Goal: Task Accomplishment & Management: Complete application form

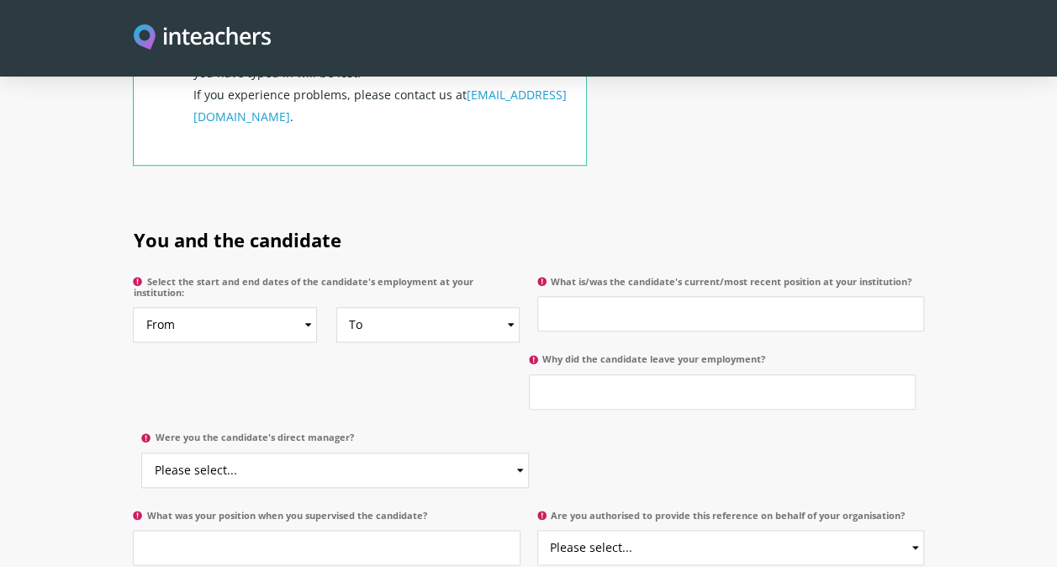
scroll to position [758, 0]
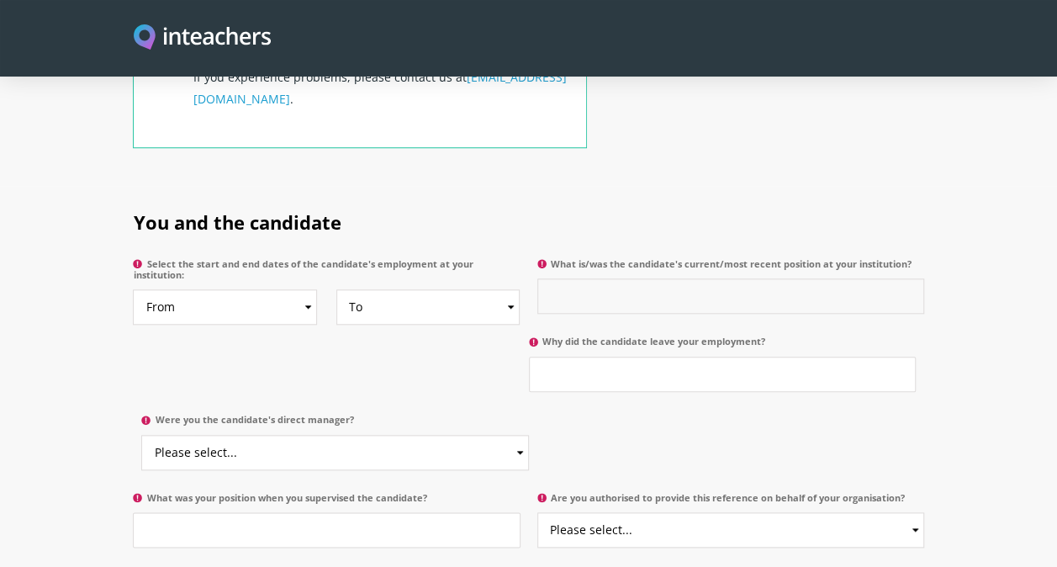
click at [611, 278] on input "What is/was the candidate's current/most recent position at your institution?" at bounding box center [730, 295] width 387 height 35
type input "Teaching Assistant"
click at [621, 356] on input "Why did the candidate leave your employment?" at bounding box center [722, 373] width 387 height 35
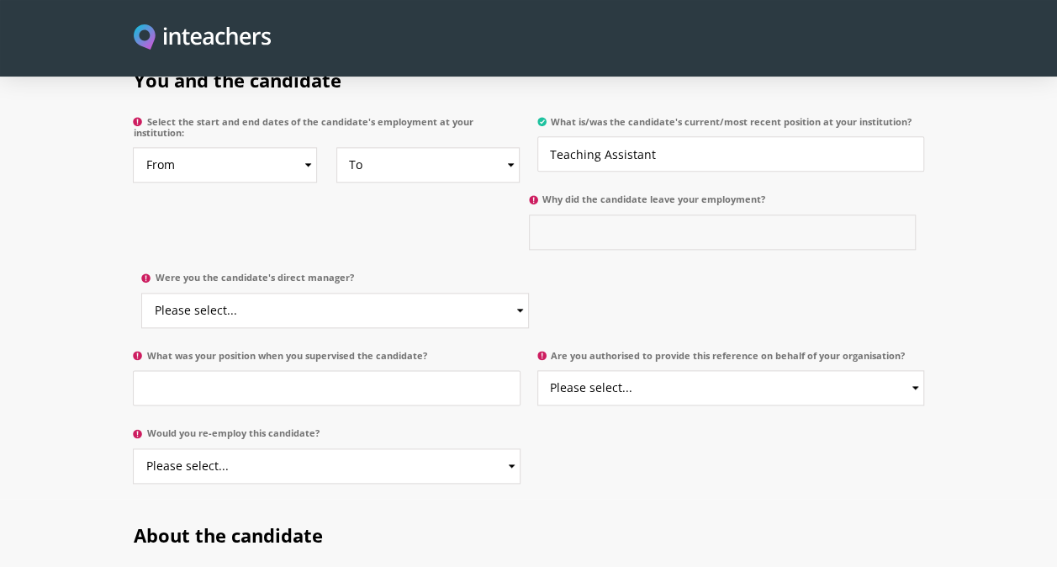
scroll to position [945, 0]
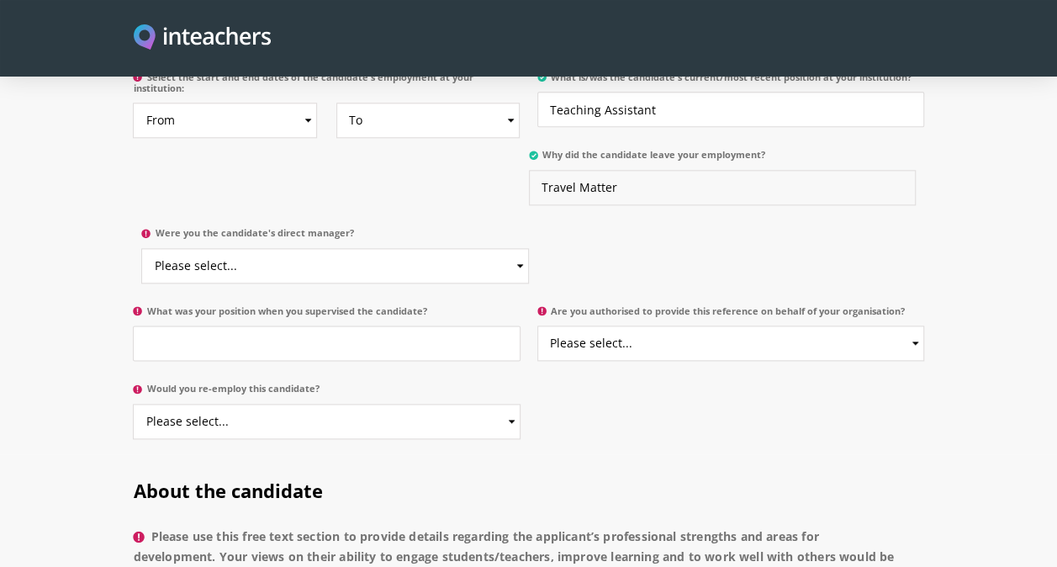
type input "Travel Matter"
click at [521, 248] on select "Please select... Yes No" at bounding box center [334, 265] width 387 height 35
select select "Yes"
click at [141, 248] on select "Please select... Yes No" at bounding box center [334, 265] width 387 height 35
click at [267, 325] on input "What was your position when you supervised the candidate?" at bounding box center [326, 342] width 387 height 35
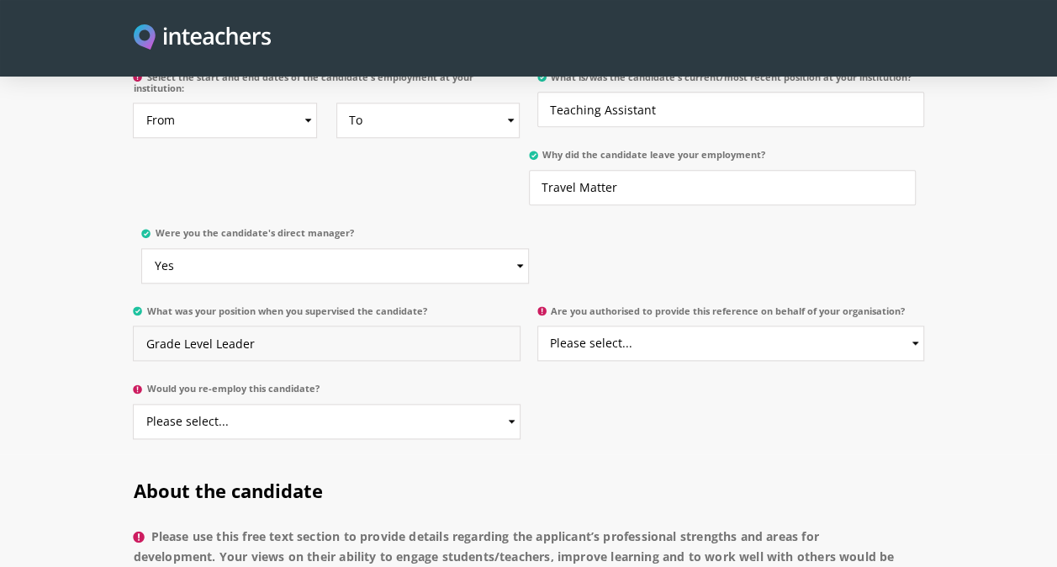
type input "Grade Level Leader"
click at [501, 403] on select "Please select... Yes No" at bounding box center [326, 420] width 387 height 35
select select "Yes"
click at [133, 403] on select "Please select... Yes No" at bounding box center [326, 420] width 387 height 35
click at [911, 325] on select "Please select... Yes No" at bounding box center [730, 342] width 387 height 35
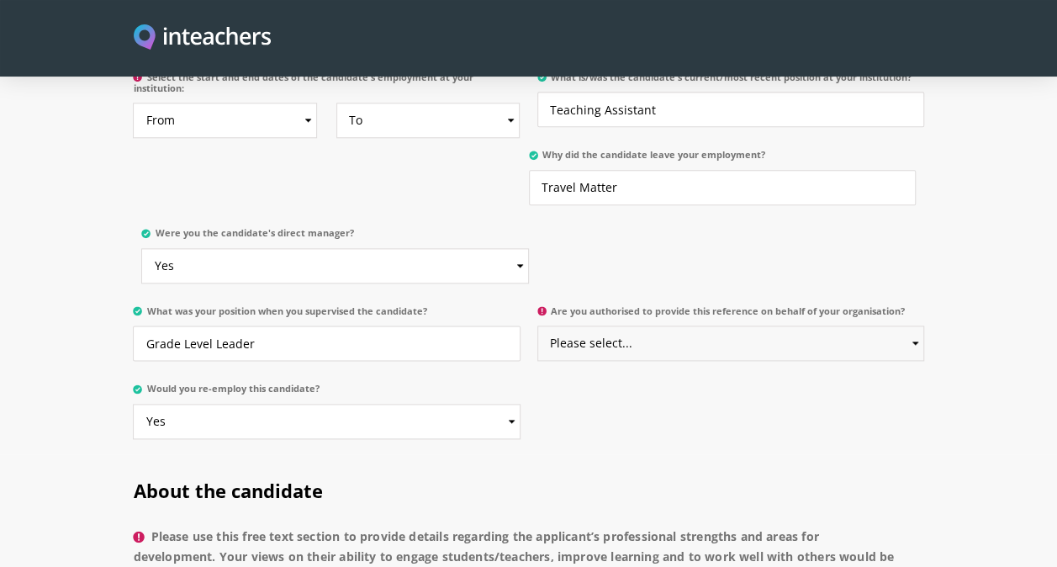
select select "Yes"
click at [537, 325] on select "Please select... Yes No" at bounding box center [730, 342] width 387 height 35
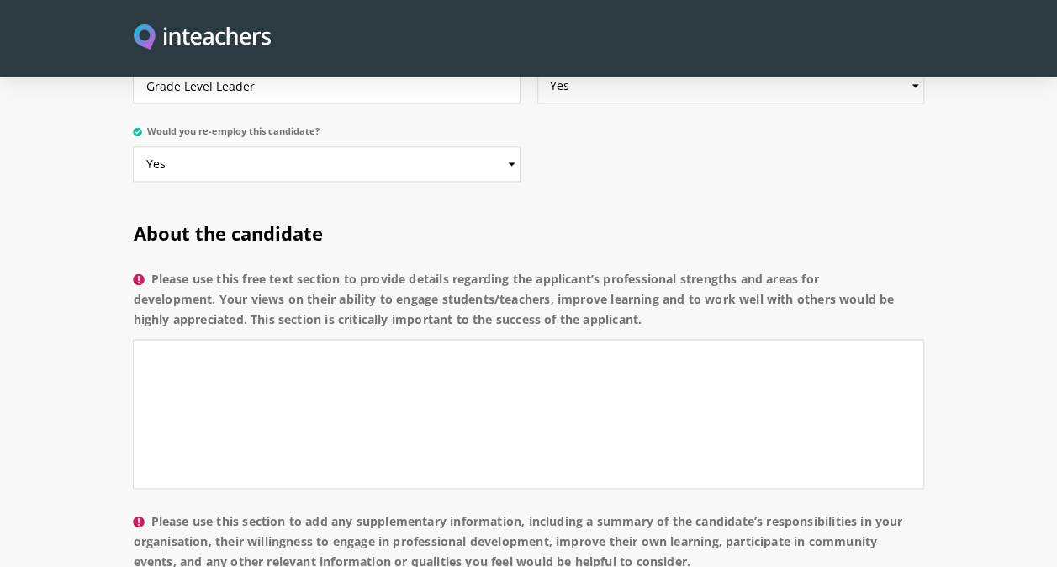
scroll to position [1206, 0]
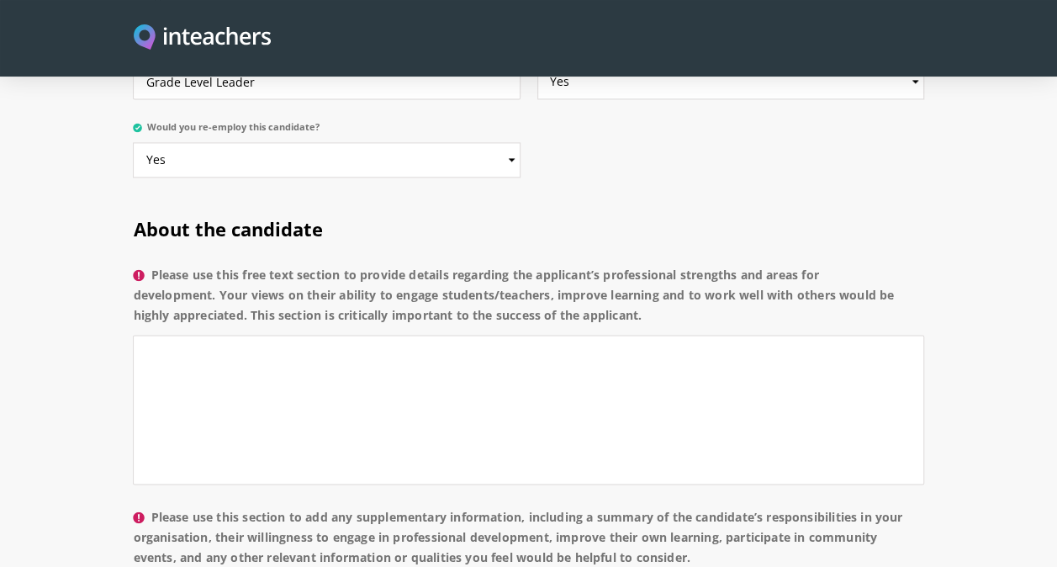
drag, startPoint x: 146, startPoint y: 244, endPoint x: 696, endPoint y: 294, distance: 552.0
click at [696, 294] on label "Please use this free text section to provide details regarding the applicant’s …" at bounding box center [528, 300] width 790 height 71
copy label "Please use this free text section to provide details regarding the applicant’s …"
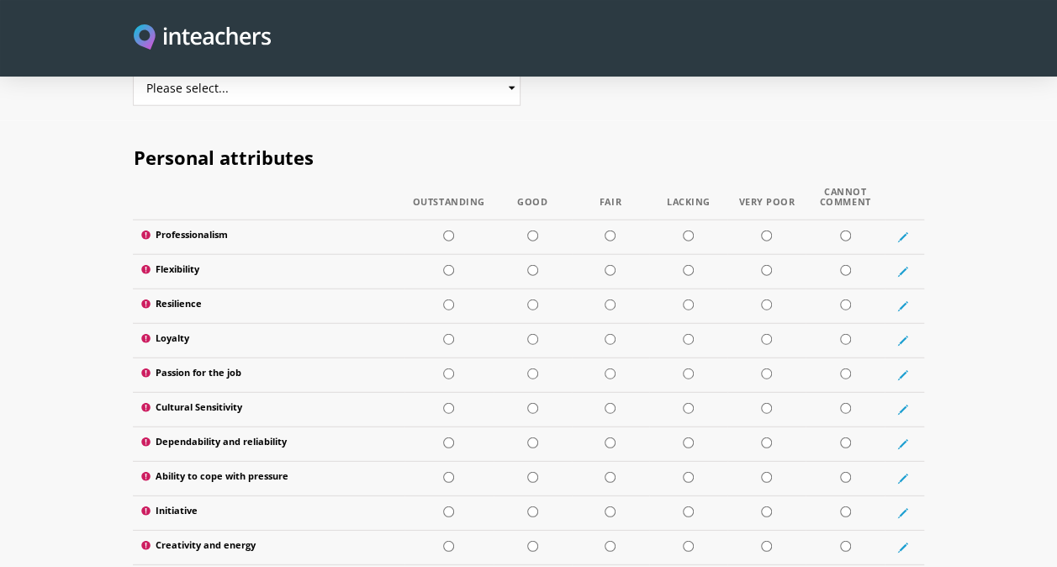
scroll to position [2044, 0]
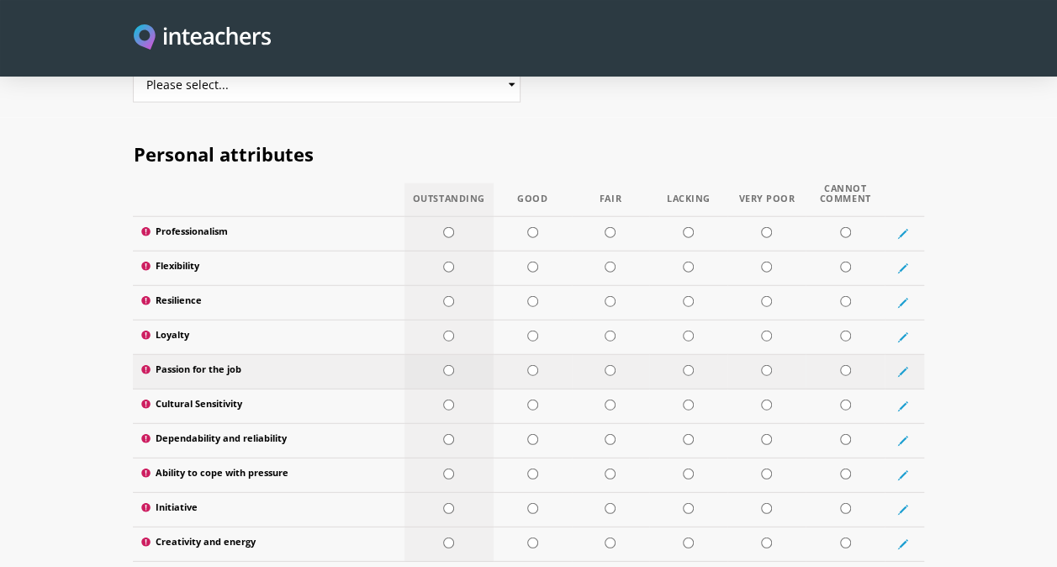
click at [449, 365] on input "radio" at bounding box center [448, 370] width 11 height 11
radio input "true"
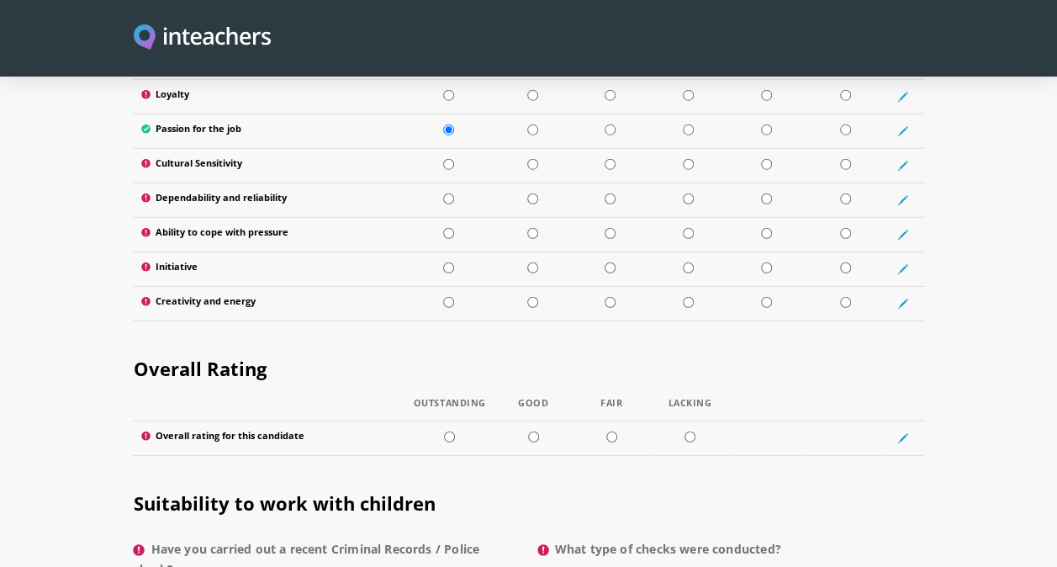
scroll to position [2293, 0]
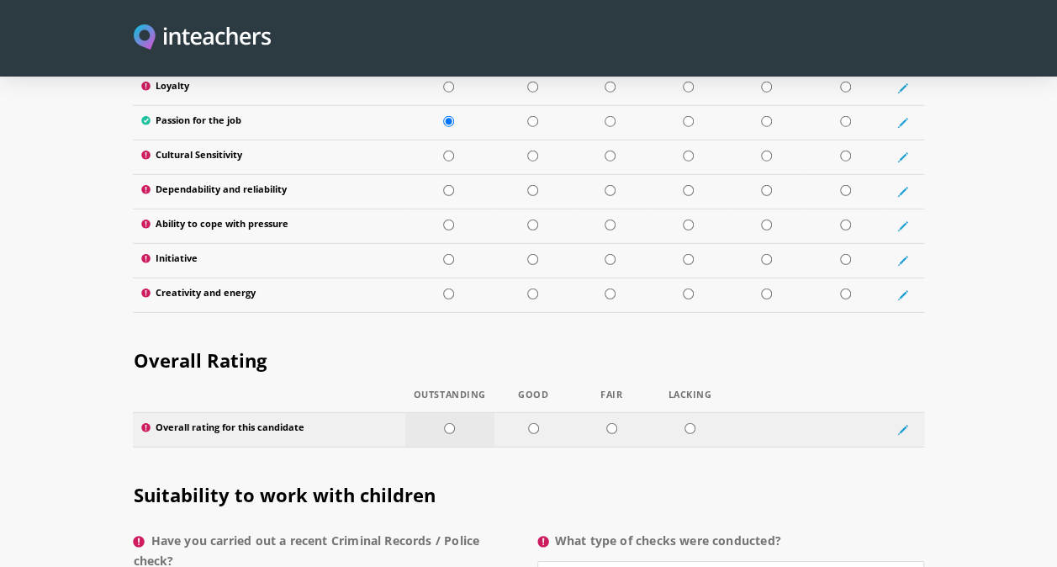
click at [452, 423] on input "radio" at bounding box center [449, 428] width 11 height 11
radio input "true"
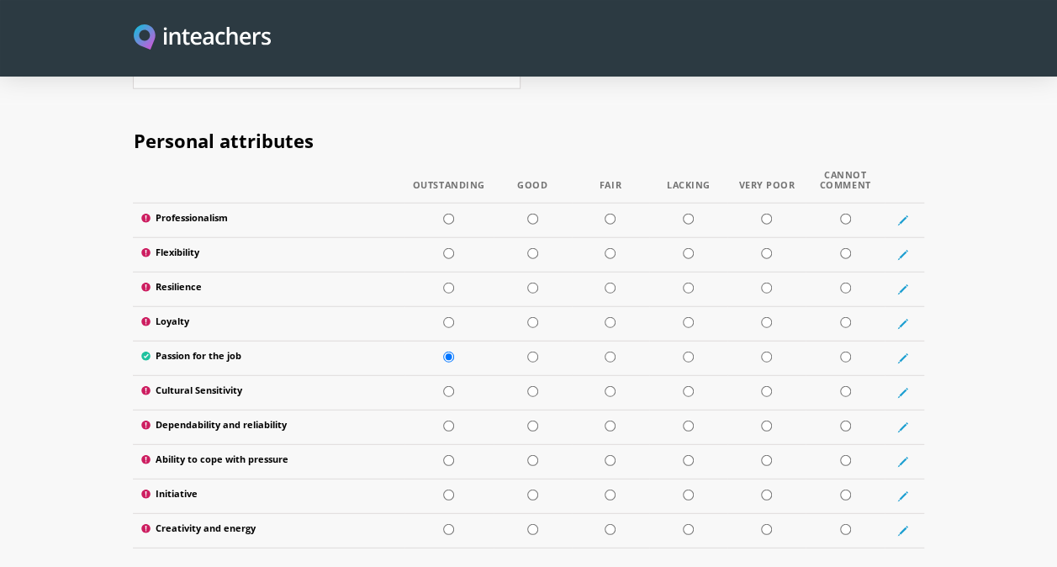
scroll to position [2054, 0]
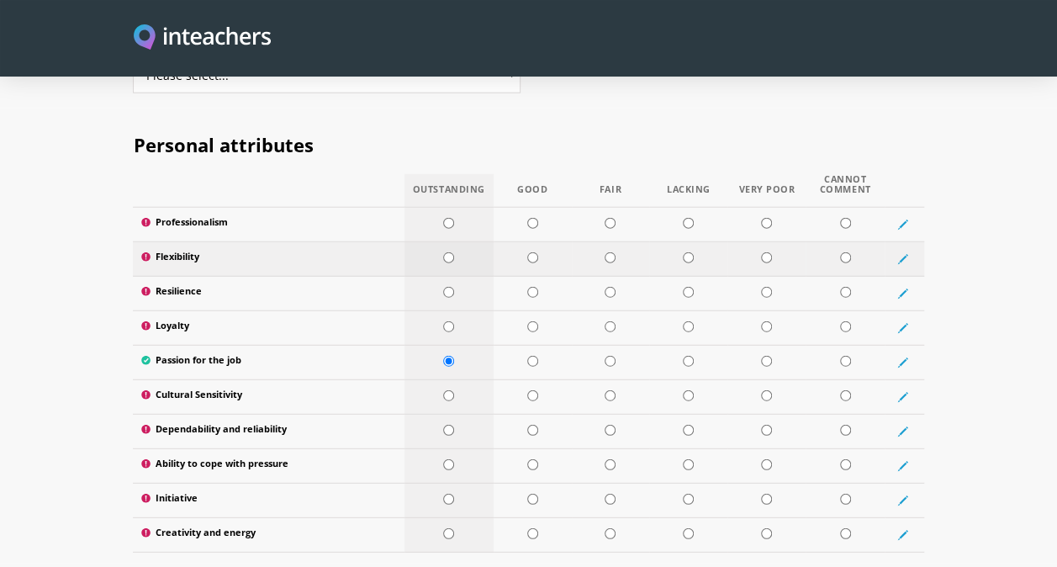
click at [449, 252] on input "radio" at bounding box center [448, 257] width 11 height 11
radio input "true"
click at [451, 218] on input "radio" at bounding box center [448, 223] width 11 height 11
radio input "true"
click at [530, 287] on input "radio" at bounding box center [532, 292] width 11 height 11
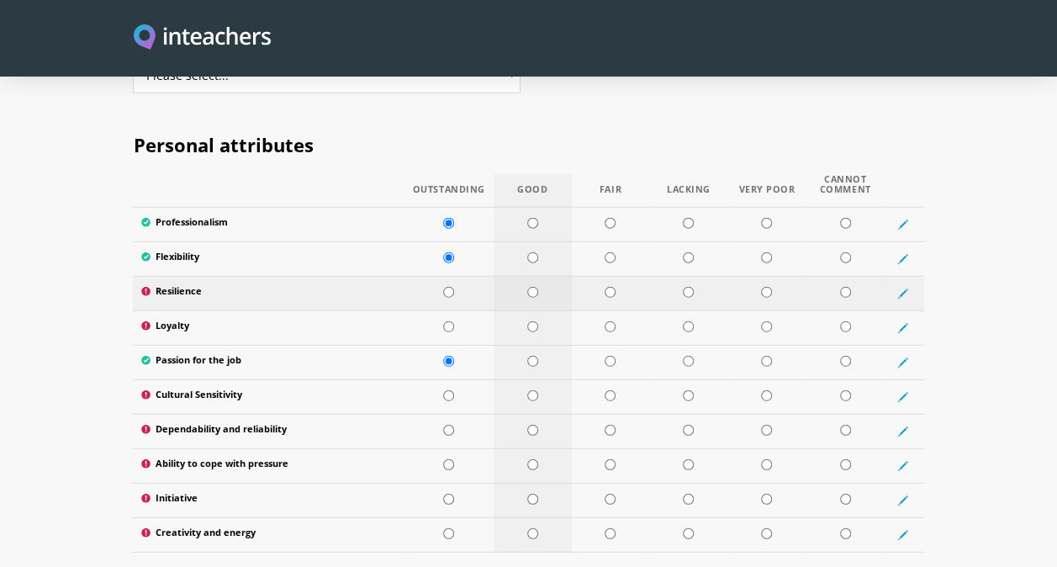
radio input "true"
click at [449, 321] on input "radio" at bounding box center [448, 326] width 11 height 11
radio input "true"
click at [448, 390] on input "radio" at bounding box center [448, 395] width 11 height 11
radio input "true"
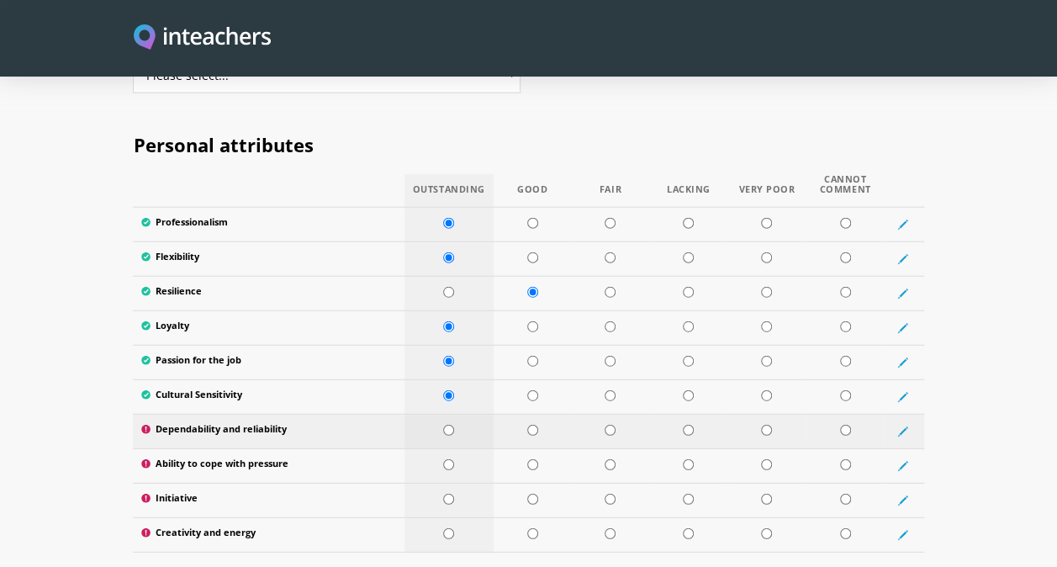
click at [446, 424] on input "radio" at bounding box center [448, 429] width 11 height 11
radio input "true"
click at [530, 459] on input "radio" at bounding box center [532, 464] width 11 height 11
radio input "true"
click at [446, 493] on input "radio" at bounding box center [448, 498] width 11 height 11
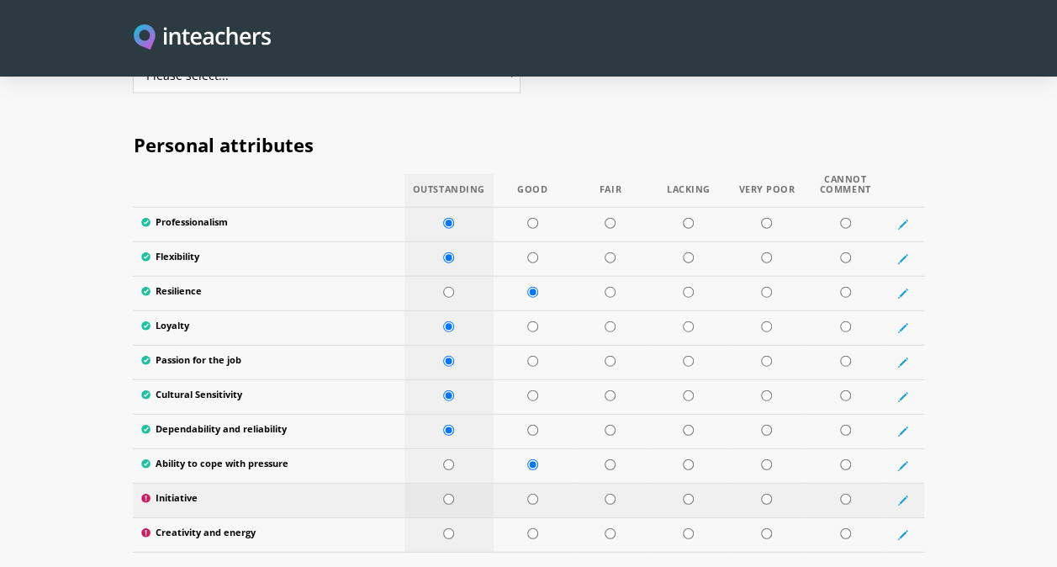
radio input "true"
click at [446, 528] on input "radio" at bounding box center [448, 533] width 11 height 11
radio input "true"
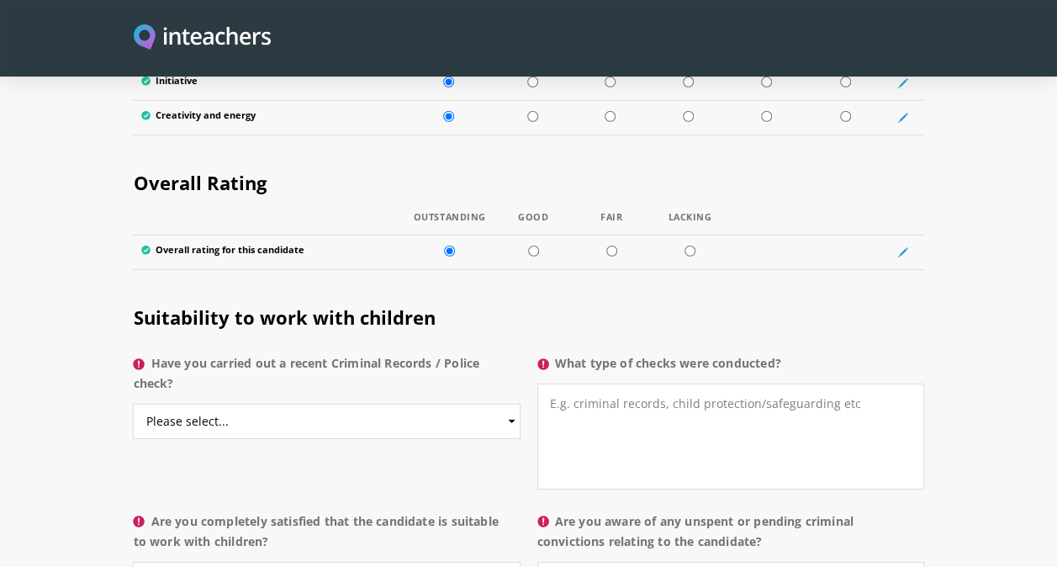
scroll to position [2475, 0]
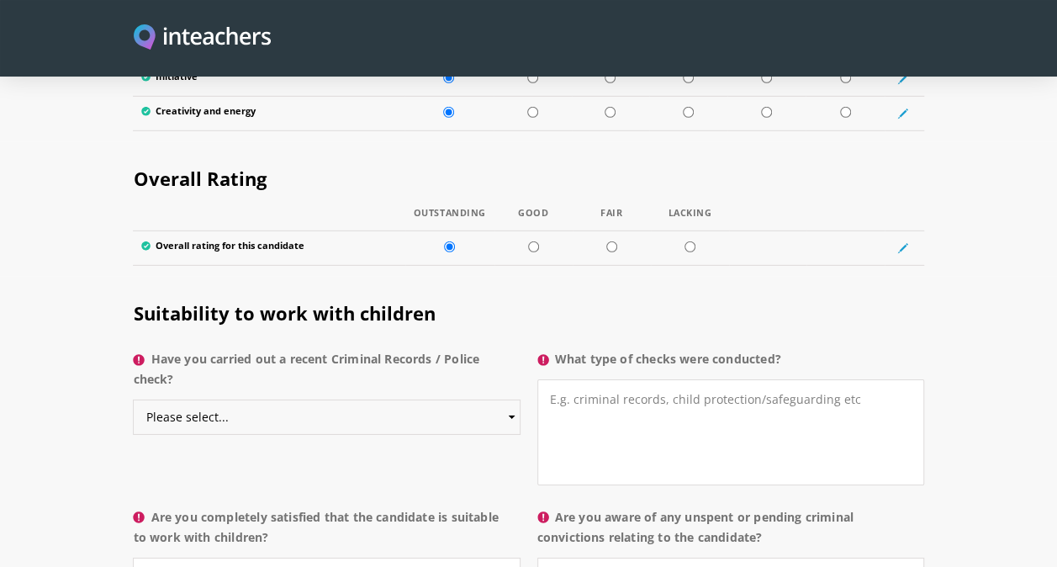
click at [511, 399] on select "Please select... Yes No Do not know" at bounding box center [326, 416] width 387 height 35
select select "No"
click at [133, 399] on select "Please select... Yes No Do not know" at bounding box center [326, 416] width 387 height 35
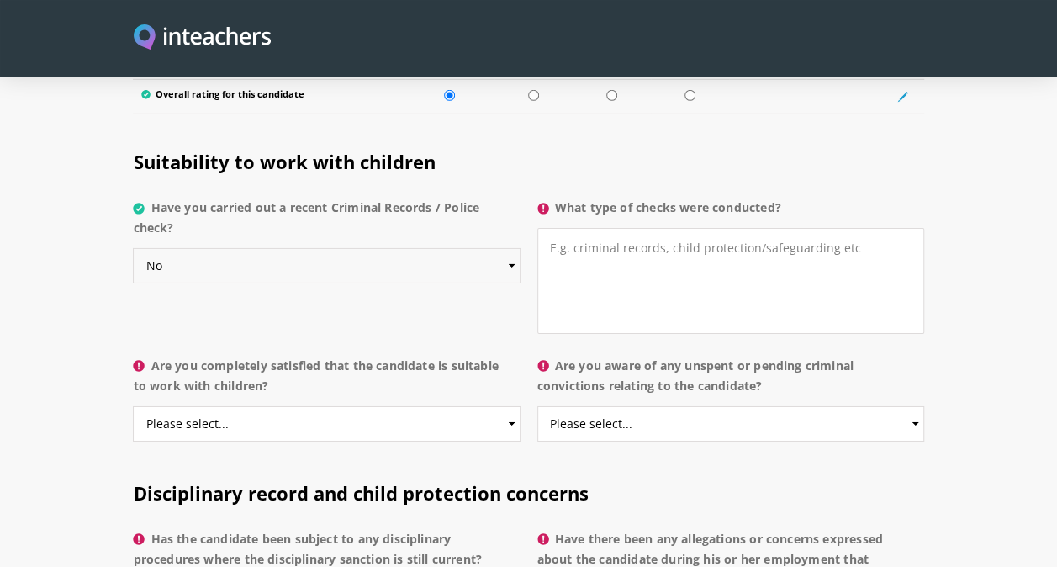
scroll to position [2622, 0]
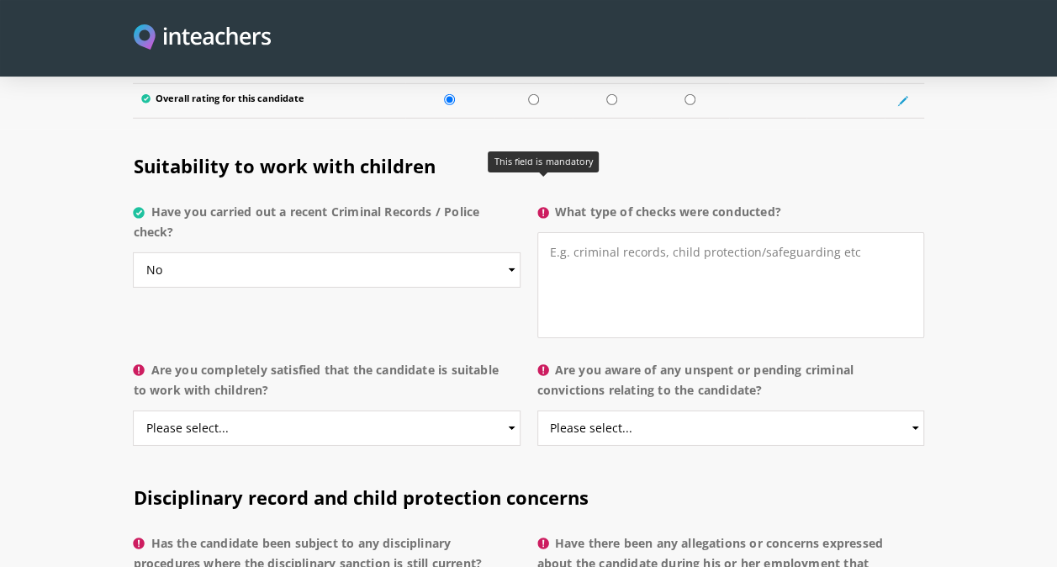
click at [546, 207] on icon at bounding box center [542, 212] width 11 height 11
click at [546, 232] on textarea "What type of checks were conducted?" at bounding box center [730, 285] width 387 height 106
click at [538, 207] on icon at bounding box center [542, 212] width 11 height 11
click at [538, 232] on textarea "What type of checks were conducted?" at bounding box center [730, 285] width 387 height 106
click at [507, 410] on select "Please select... Yes No Do not know" at bounding box center [326, 427] width 387 height 35
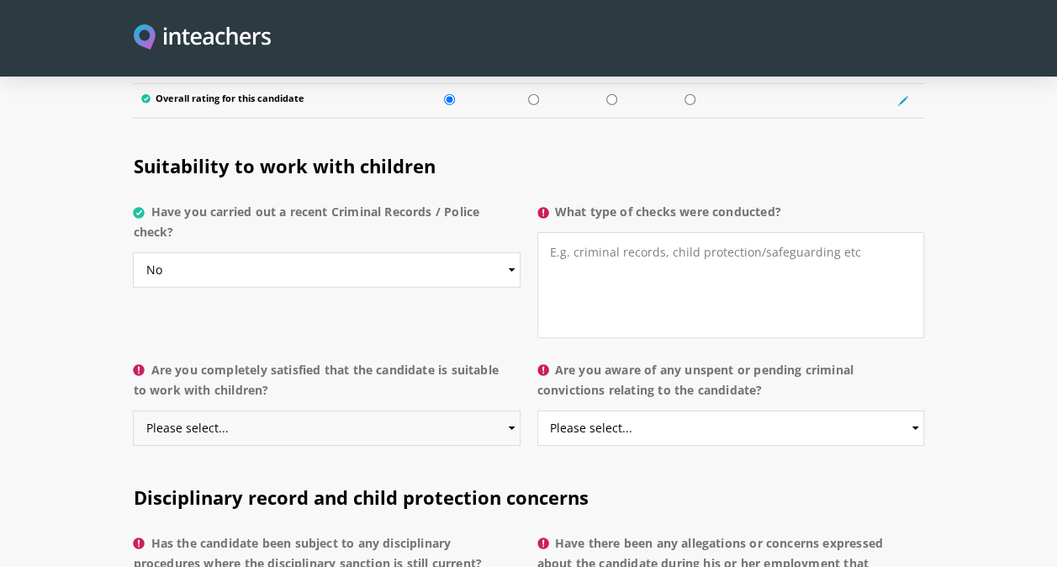
select select "Yes"
click at [133, 410] on select "Please select... Yes No Do not know" at bounding box center [326, 427] width 387 height 35
click at [910, 410] on select "Please select... Yes No Do not know" at bounding box center [730, 427] width 387 height 35
select select "No"
click at [537, 410] on select "Please select... Yes No Do not know" at bounding box center [730, 427] width 387 height 35
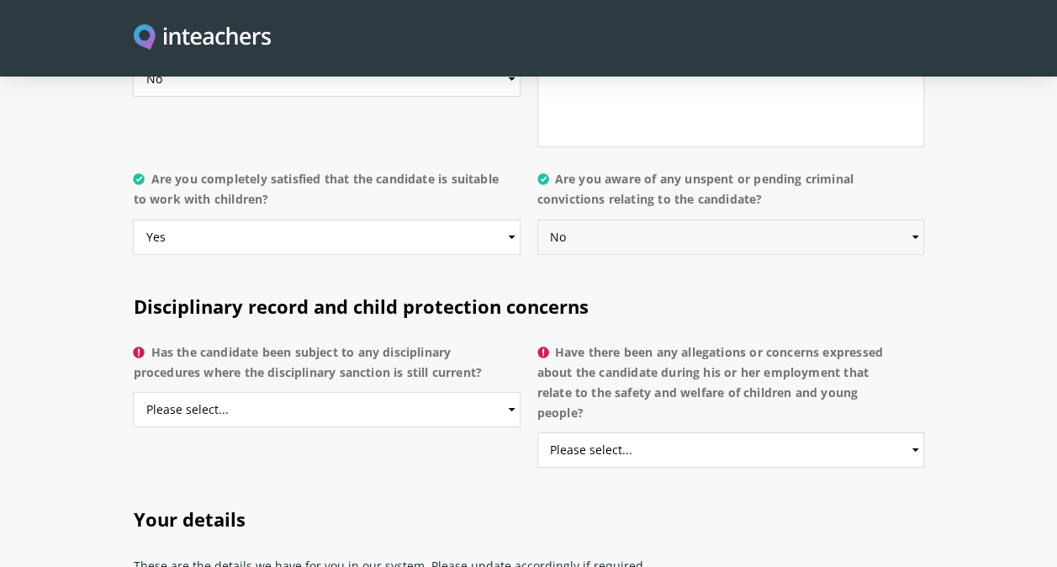
scroll to position [2826, 0]
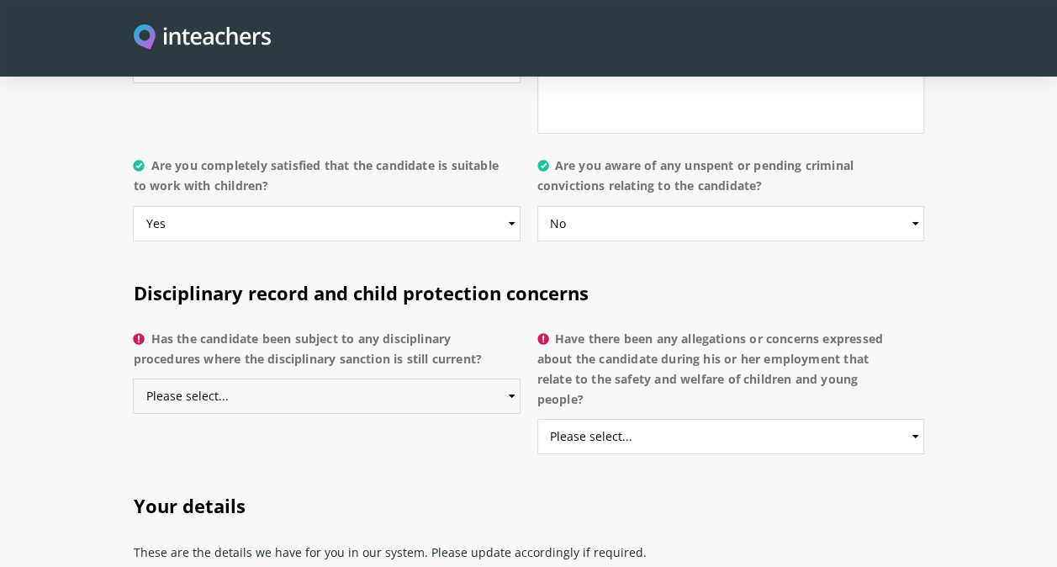
click at [500, 378] on select "Please select... Yes No Do not know" at bounding box center [326, 395] width 387 height 35
select select "No"
click at [133, 378] on select "Please select... Yes No Do not know" at bounding box center [326, 395] width 387 height 35
click at [652, 419] on select "Please select... Yes No Do not know" at bounding box center [730, 436] width 387 height 35
select select "No"
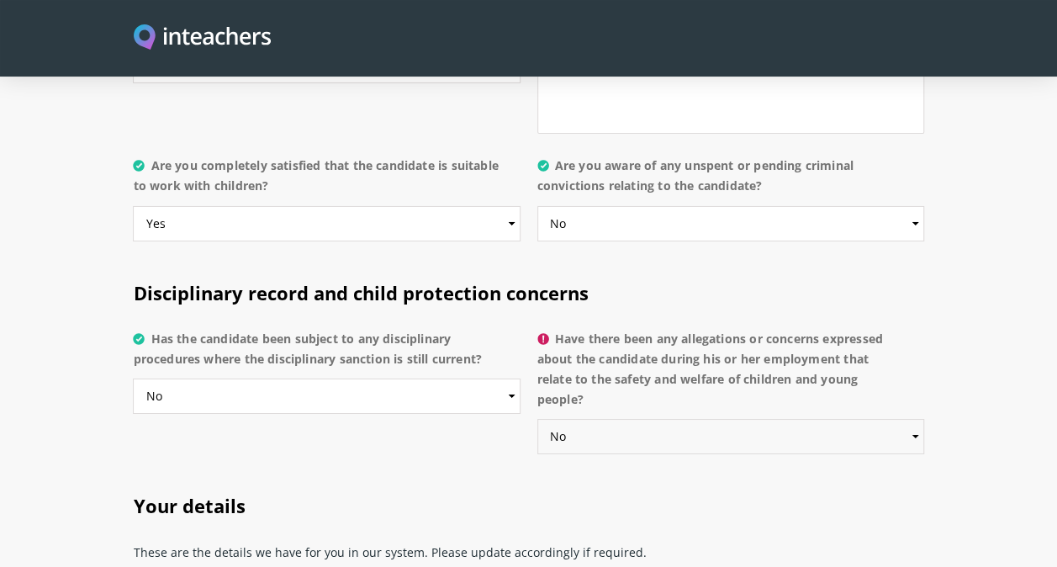
click at [537, 419] on select "Please select... Yes No Do not know" at bounding box center [730, 436] width 387 height 35
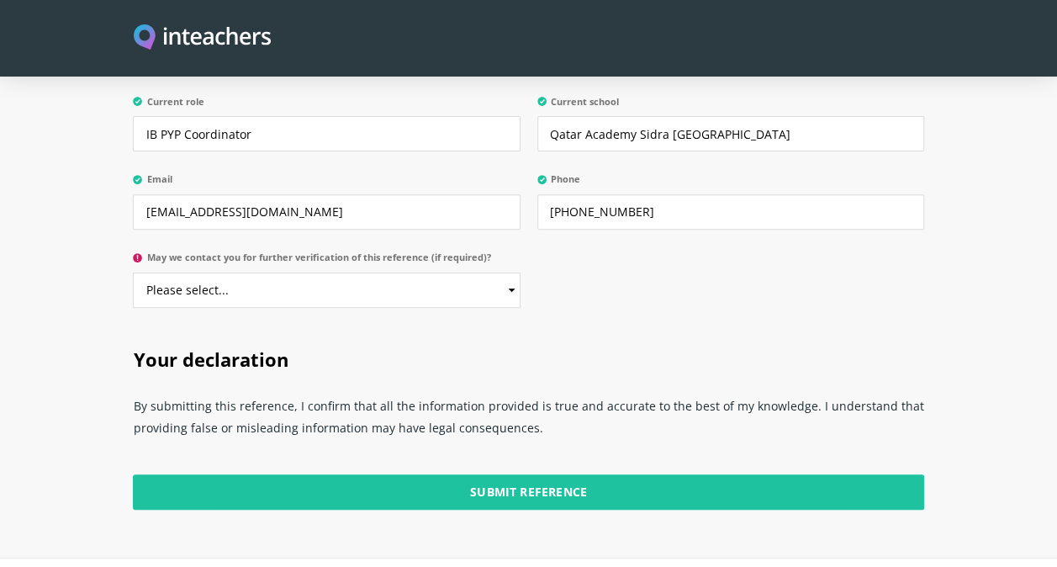
scroll to position [3407, 0]
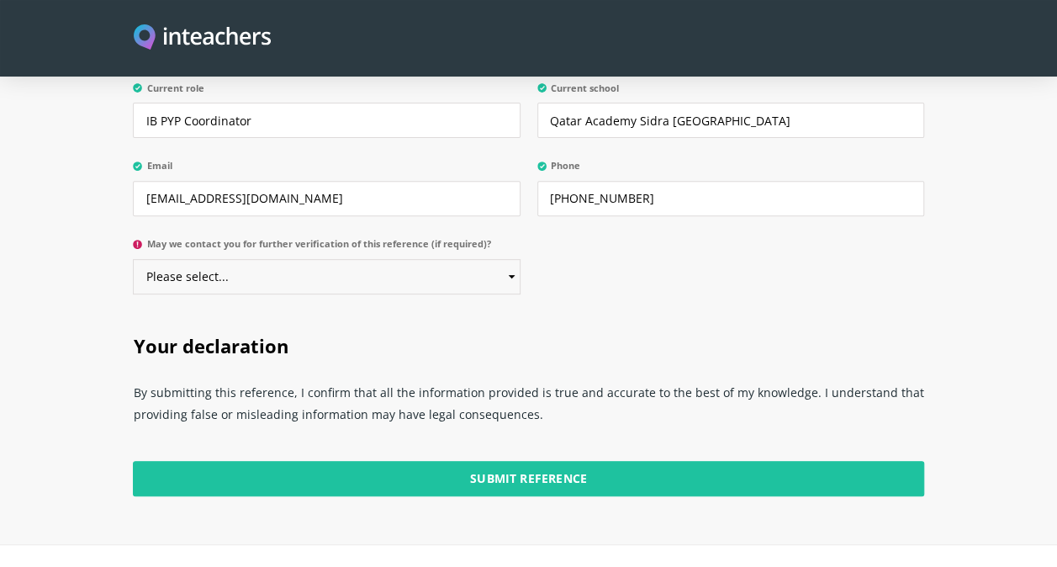
click at [483, 259] on select "Please select... Yes No" at bounding box center [326, 276] width 387 height 35
select select "Yes"
click at [133, 259] on select "Please select... Yes No" at bounding box center [326, 276] width 387 height 35
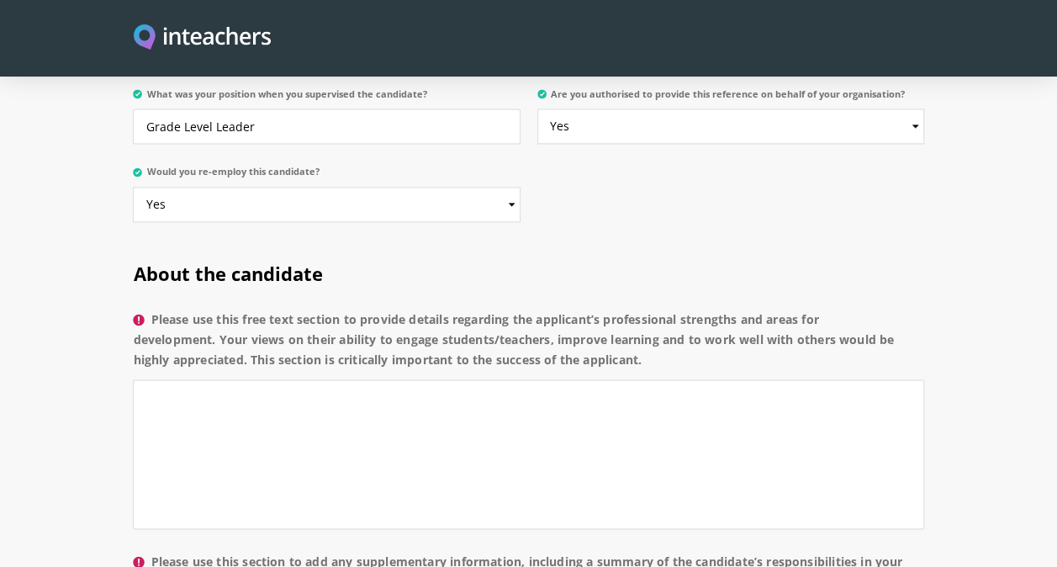
scroll to position [1153, 0]
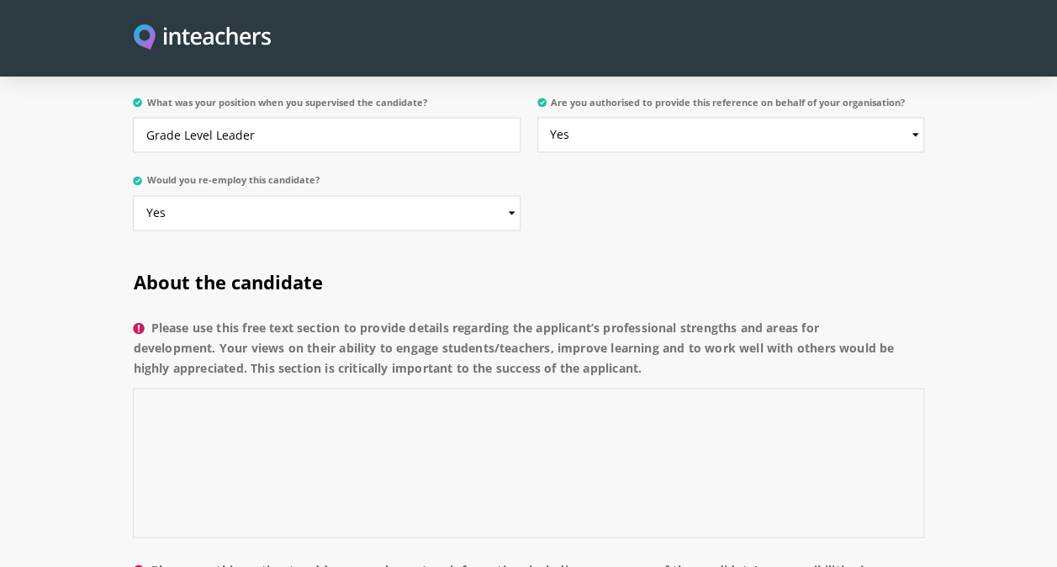
click at [630, 409] on textarea "Please use this free text section to provide details regarding the applicant’s …" at bounding box center [528, 463] width 790 height 150
paste textarea "Lo. Ipsum dolors am c Adipisci Elitseddo ei Temporinci Utlabore Etdolorem aliqu…"
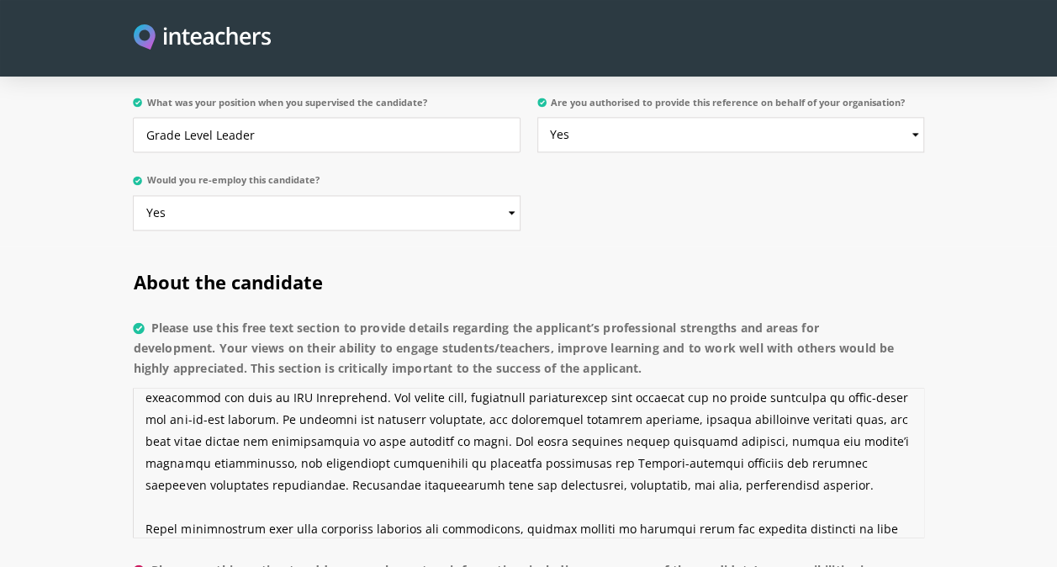
scroll to position [10, 0]
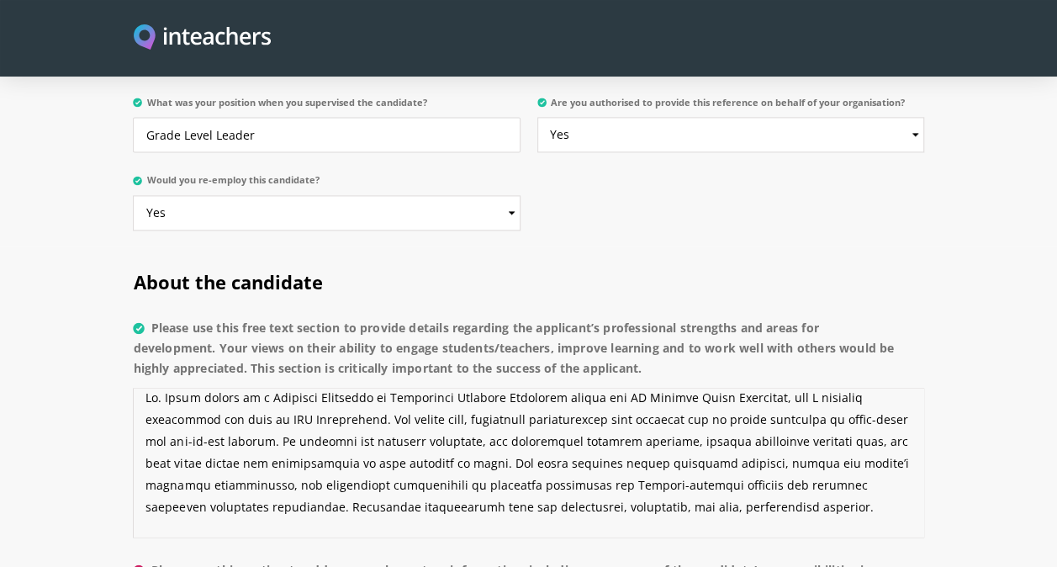
click at [368, 397] on textarea "Please use this free text section to provide details regarding the applicant’s …" at bounding box center [528, 463] width 790 height 150
click at [365, 395] on textarea "Please use this free text section to provide details regarding the applicant’s …" at bounding box center [528, 463] width 790 height 150
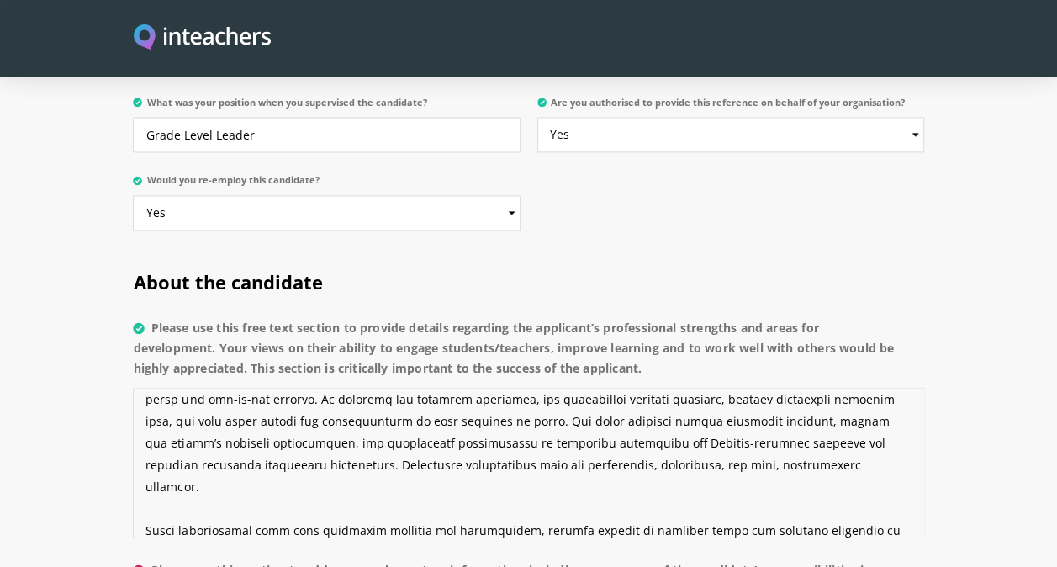
scroll to position [54, 0]
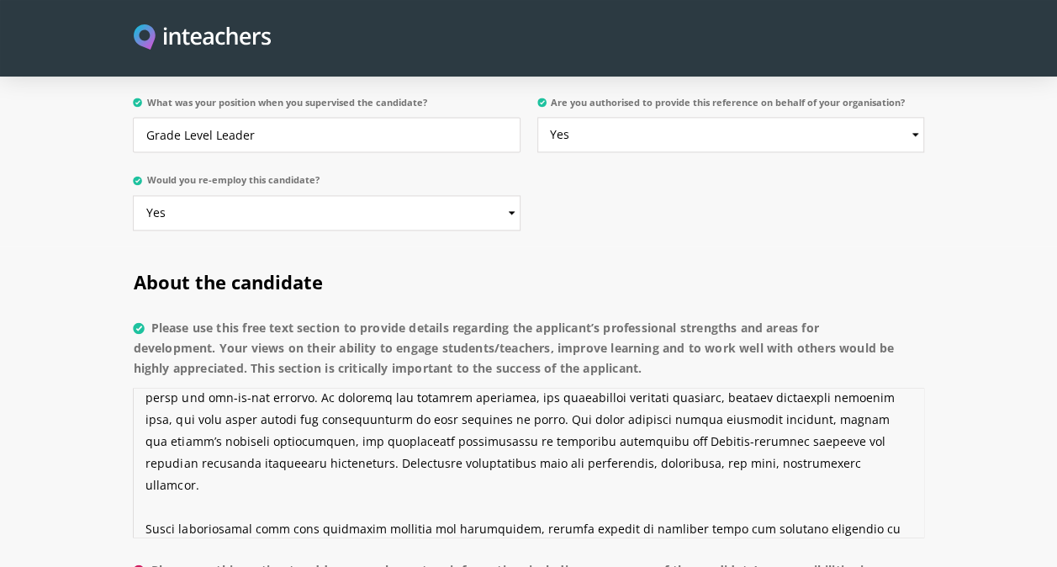
click at [207, 460] on textarea "Please use this free text section to provide details regarding the applicant’s …" at bounding box center [528, 463] width 790 height 150
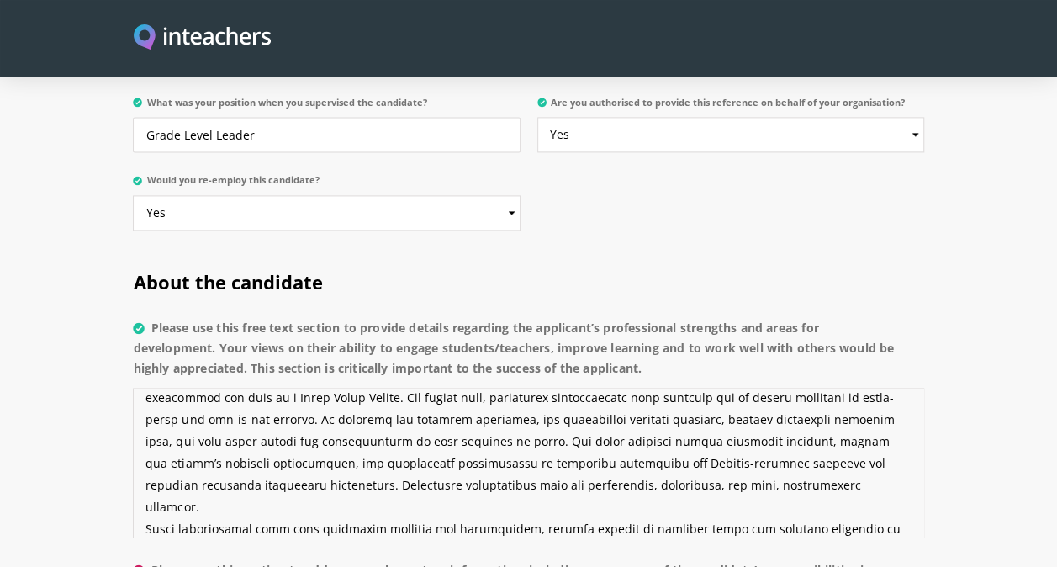
scroll to position [66, 0]
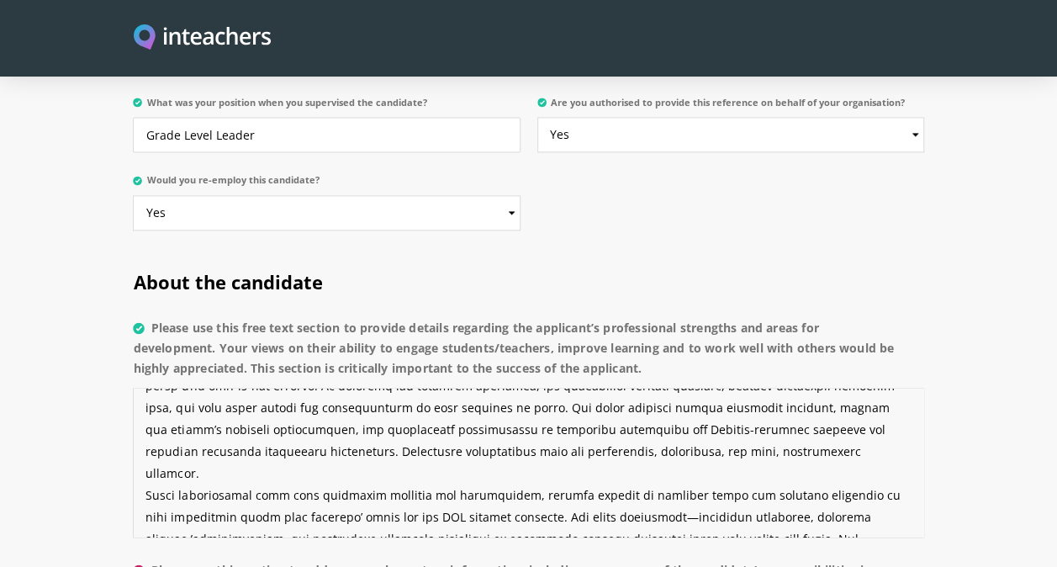
click at [567, 472] on textarea "Please use this free text section to provide details regarding the applicant’s …" at bounding box center [528, 463] width 790 height 150
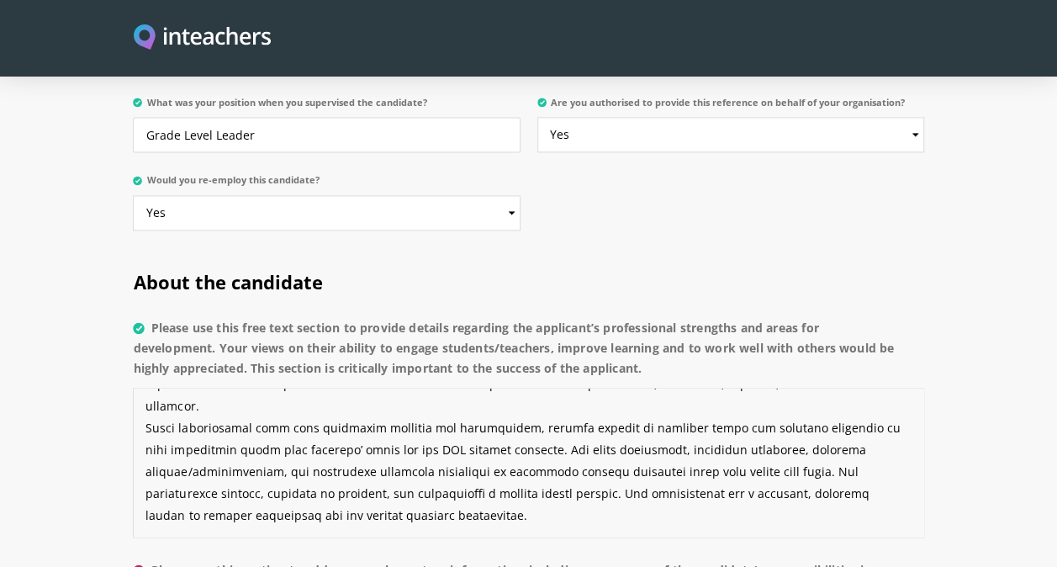
scroll to position [166, 0]
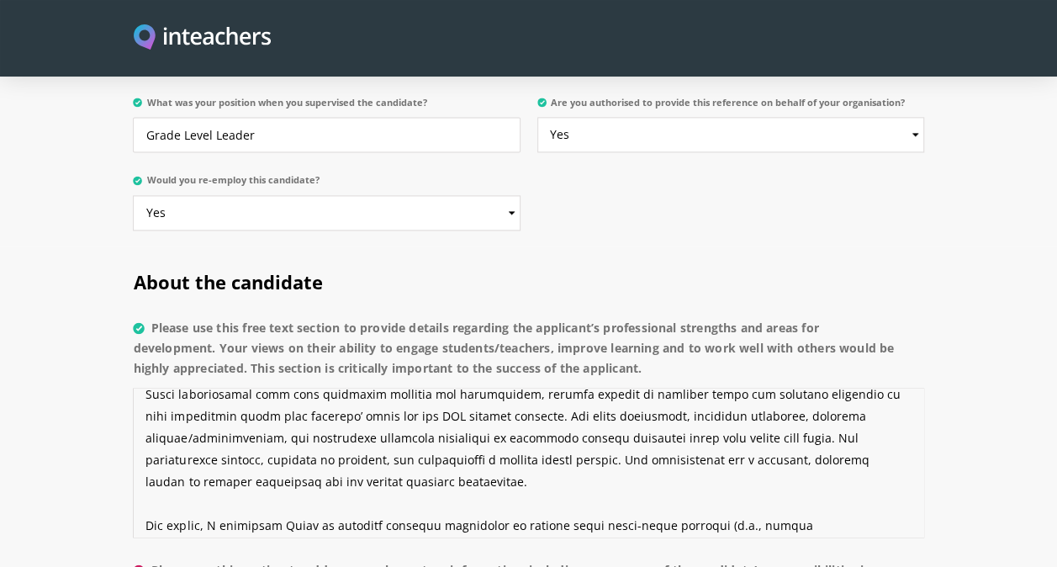
click at [237, 461] on textarea "Please use this free text section to provide details regarding the applicant’s …" at bounding box center [528, 463] width 790 height 150
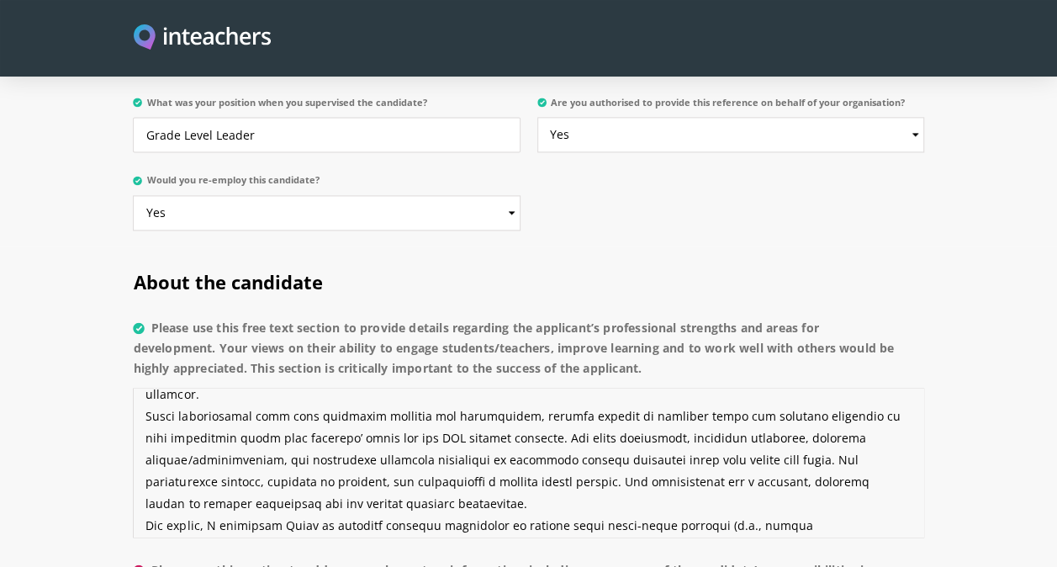
scroll to position [175, 0]
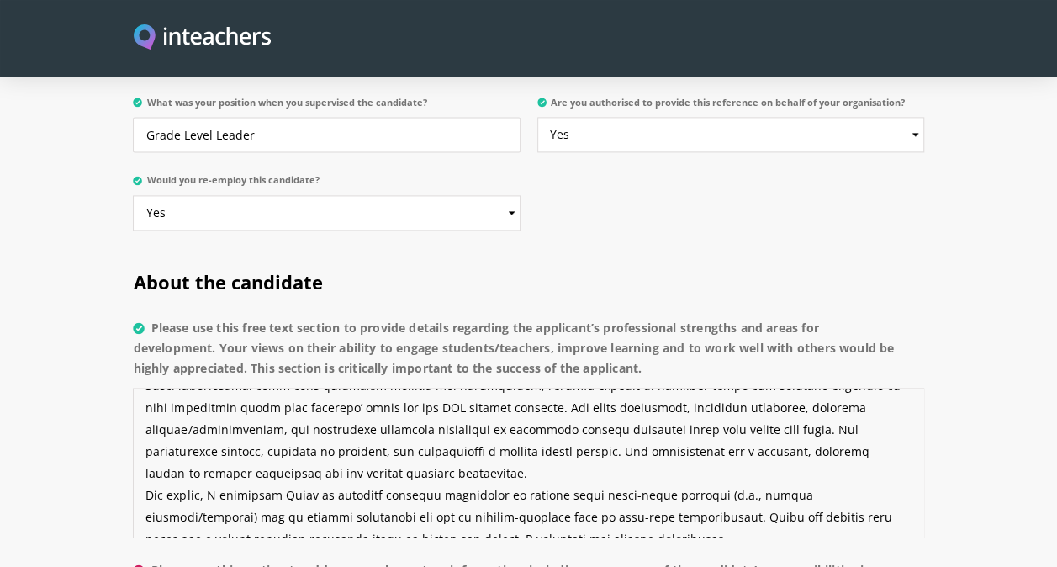
drag, startPoint x: 142, startPoint y: 480, endPoint x: 597, endPoint y: 493, distance: 454.9
click at [597, 493] on textarea "Please use this free text section to provide details regarding the applicant’s …" at bounding box center [528, 463] width 790 height 150
click at [577, 497] on textarea "Please use this free text section to provide details regarding the applicant’s …" at bounding box center [528, 463] width 790 height 150
drag, startPoint x: 351, startPoint y: 495, endPoint x: 256, endPoint y: 461, distance: 101.0
click at [256, 461] on textarea "Please use this free text section to provide details regarding the applicant’s …" at bounding box center [528, 463] width 790 height 150
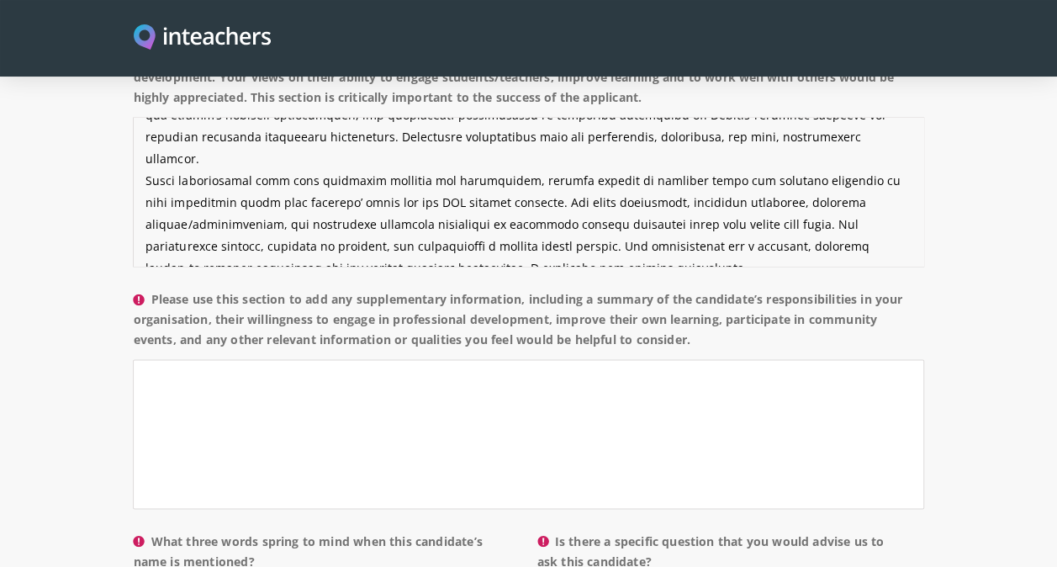
scroll to position [1446, 0]
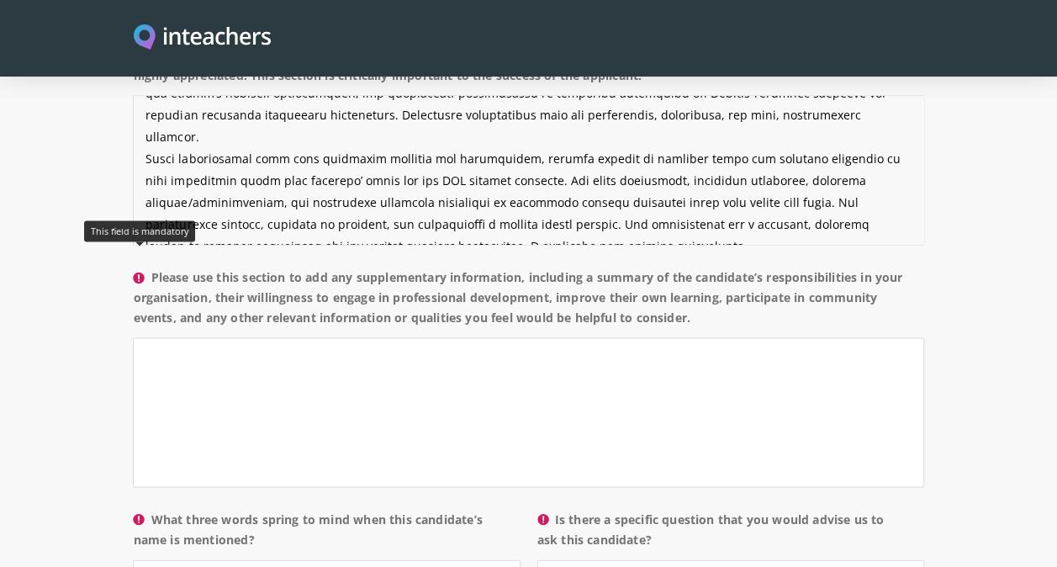
type textarea "Lo. Ipsum dolors am c Adipisci Elitseddo ei Temporinci Utlabore Etdolorem aliqu…"
click at [141, 272] on icon at bounding box center [139, 277] width 11 height 11
click at [141, 337] on textarea "Please use this section to add any supplementary information, including a summa…" at bounding box center [528, 412] width 790 height 150
drag, startPoint x: 154, startPoint y: 250, endPoint x: 783, endPoint y: 301, distance: 631.7
click at [783, 301] on label "Please use this section to add any supplementary information, including a summa…" at bounding box center [528, 301] width 790 height 71
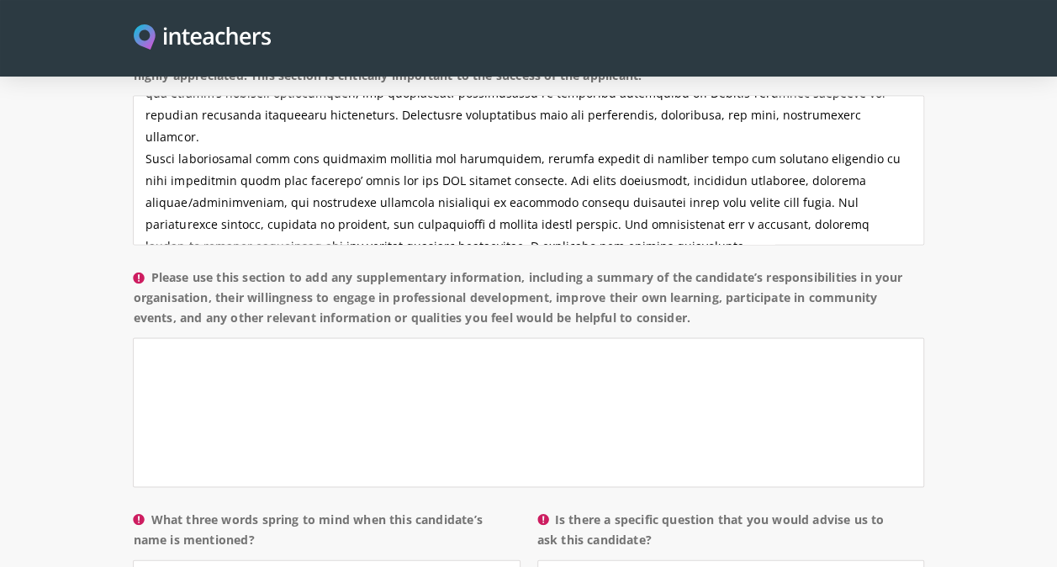
copy label "Please use this section to add any supplementary information, including a summa…"
click at [351, 387] on textarea "Please use this section to add any supplementary information, including a summa…" at bounding box center [528, 412] width 790 height 150
paste textarea "Lo Ipsumdolor Sitametc Adipiscin, El. Seddo’e temporincididunt utlabore etdolor…"
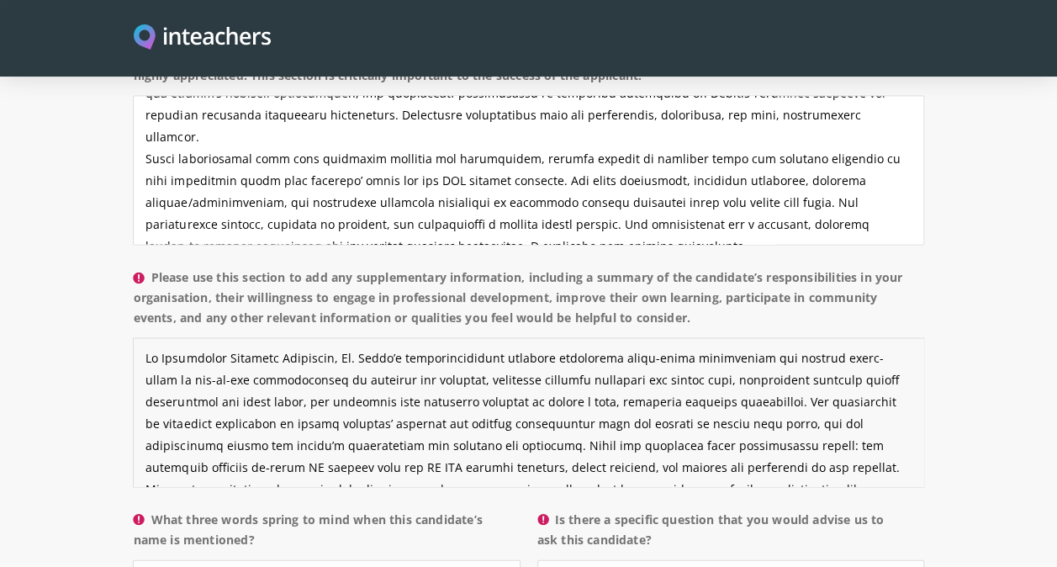
scroll to position [54, 0]
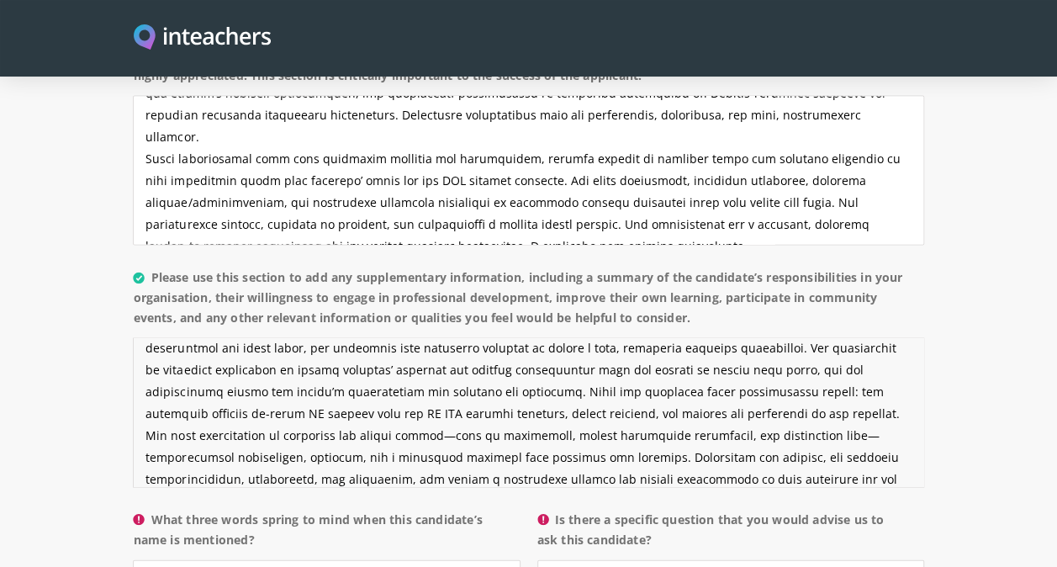
click at [721, 409] on textarea "Please use this section to add any supplementary information, including a summa…" at bounding box center [528, 412] width 790 height 150
click at [326, 407] on textarea "Please use this section to add any supplementary information, including a summa…" at bounding box center [528, 412] width 790 height 150
click at [323, 409] on textarea "Please use this section to add any supplementary information, including a summa…" at bounding box center [528, 412] width 790 height 150
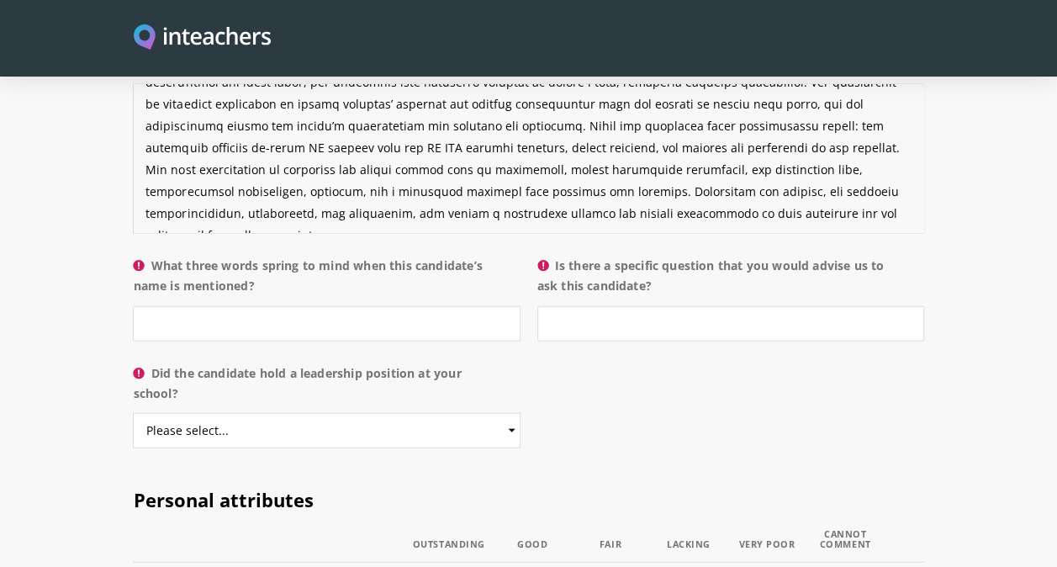
scroll to position [1725, 0]
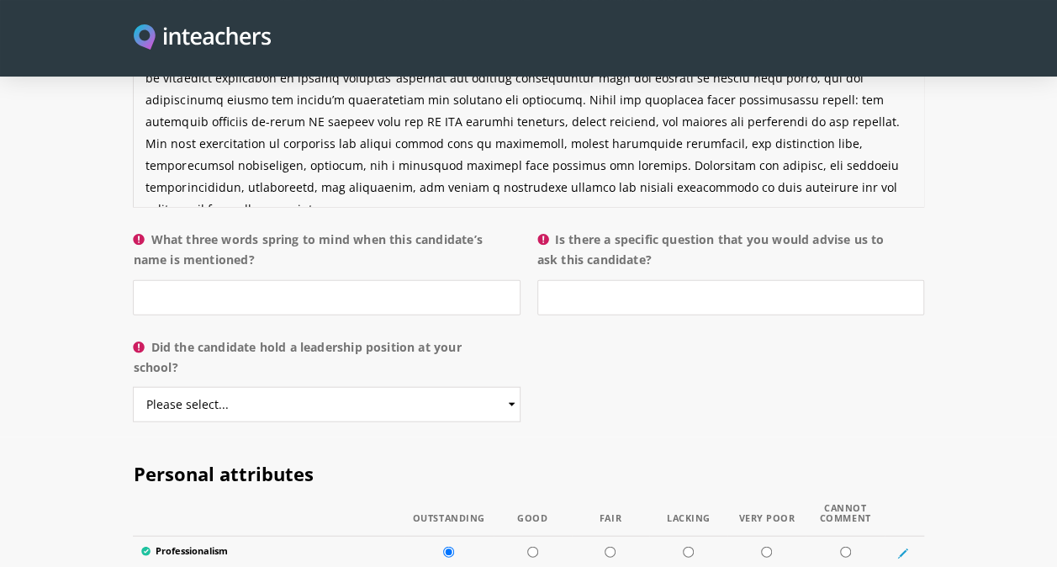
type textarea "Lo Ipsumdolor Sitametc Adipiscin, El. Seddo’e temporincididunt utlabore etdolor…"
drag, startPoint x: 148, startPoint y: 208, endPoint x: 354, endPoint y: 242, distance: 208.7
click at [354, 242] on label "What three words spring to mind when this candidate’s name is mentioned?" at bounding box center [326, 254] width 387 height 50
copy label "What three words spring to mind when this candidate’s name is mentioned?"
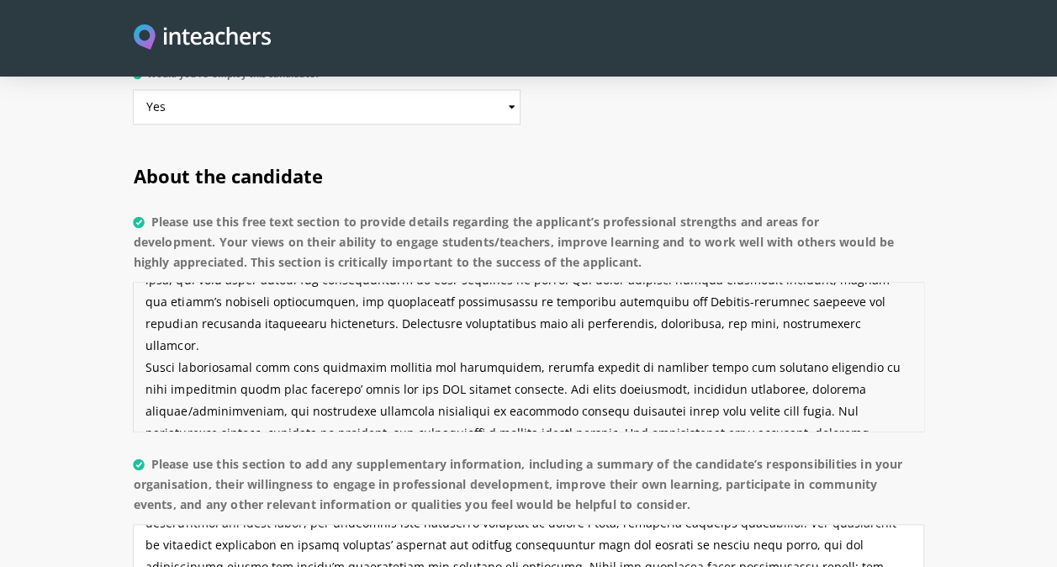
scroll to position [96, 0]
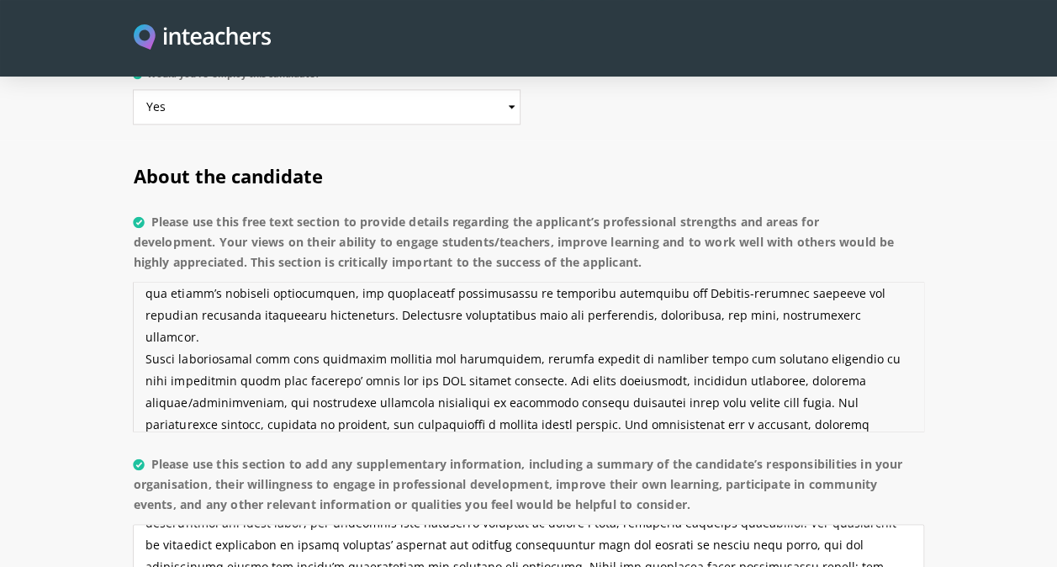
click at [148, 314] on textarea "Please use this free text section to provide details regarding the applicant’s …" at bounding box center [528, 357] width 790 height 150
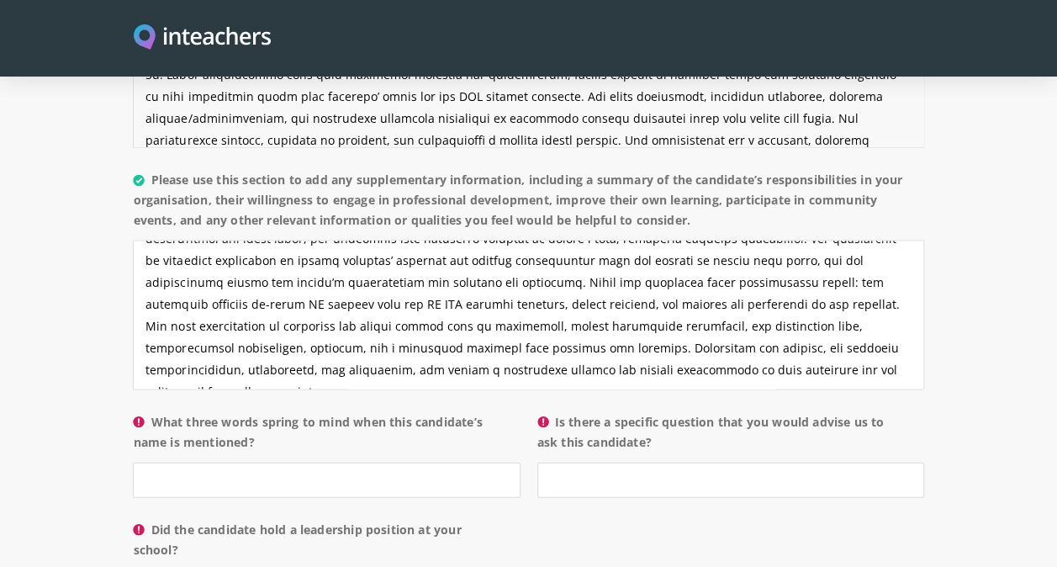
scroll to position [1565, 0]
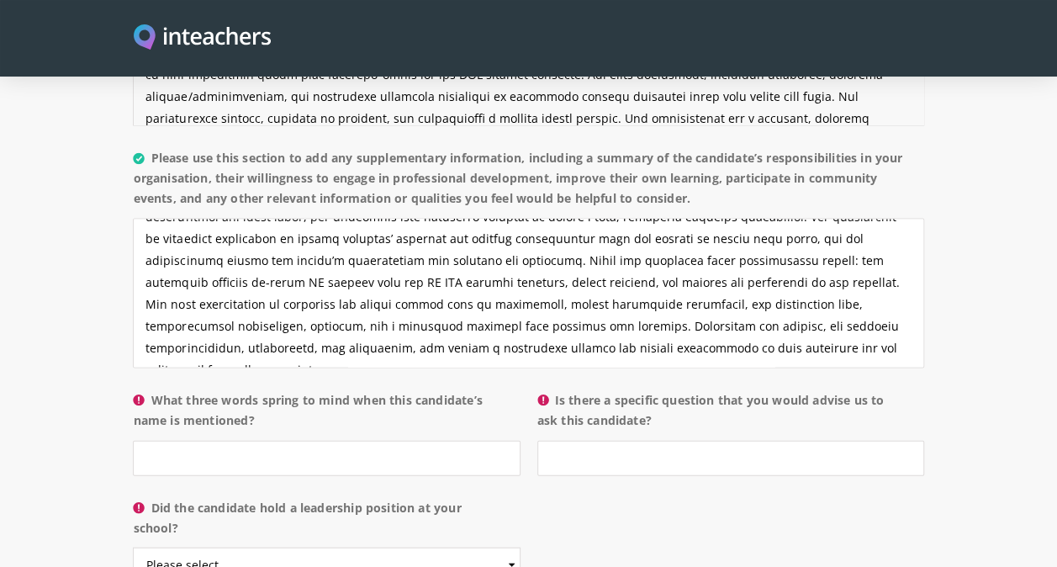
type textarea "Lo. Ipsum dolors am c Adipisci Elitseddo ei Temporinci Utlabore Etdolorem aliqu…"
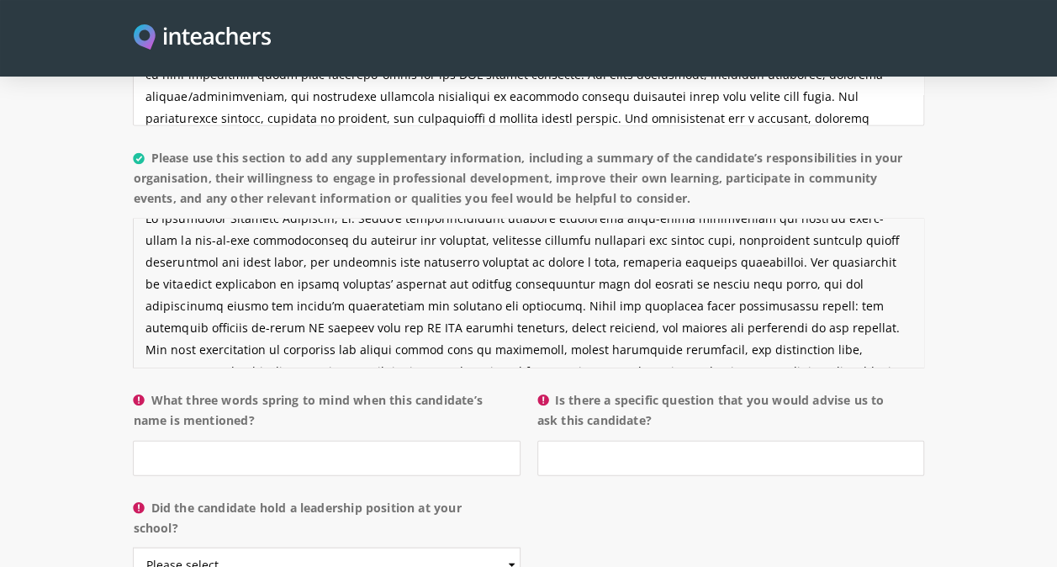
scroll to position [26, 0]
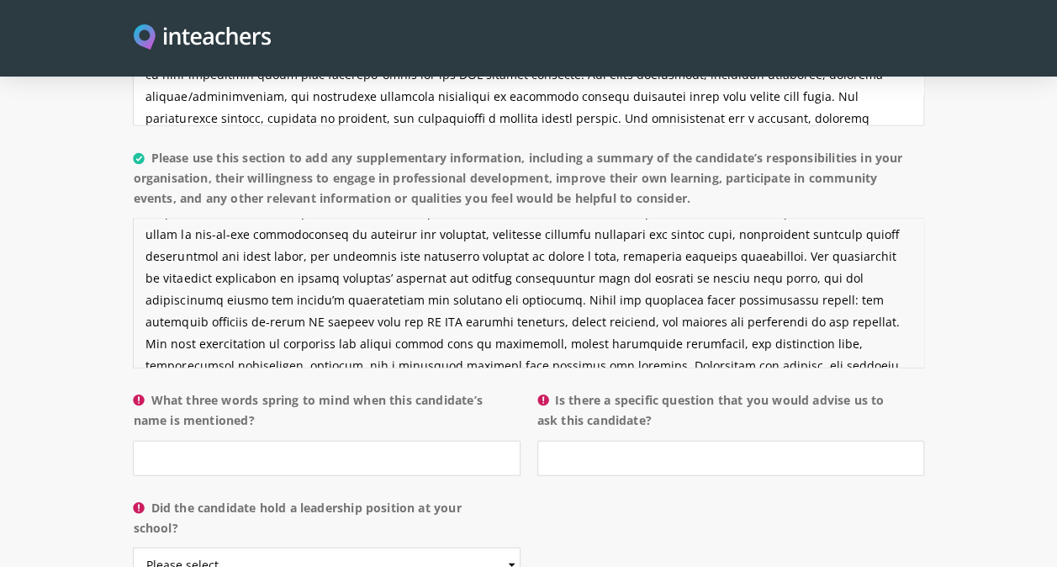
click at [414, 275] on textarea "Please use this section to add any supplementary information, including a summa…" at bounding box center [528, 293] width 790 height 150
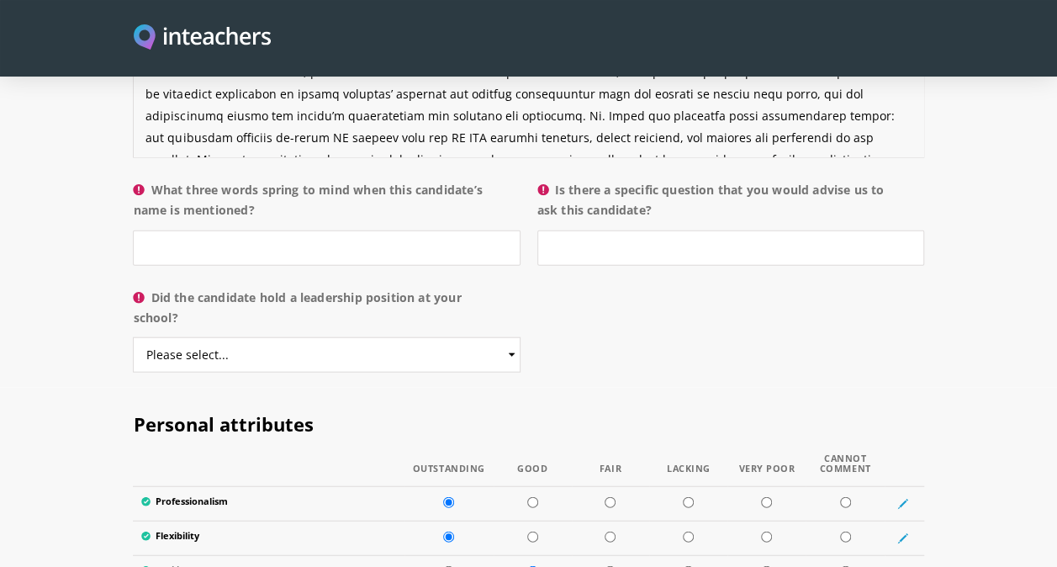
scroll to position [1779, 0]
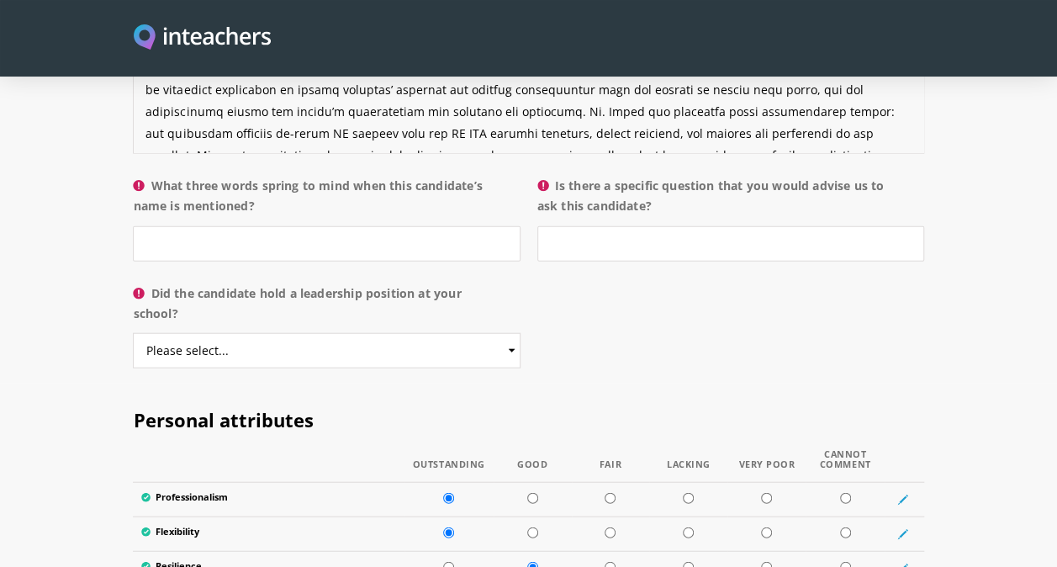
type textarea "Lo Ipsumdolor Sitametc Adipiscin, El. Seddo’e temporincididunt utlabore etdolor…"
click at [333, 226] on input "What three words spring to mind when this candidate’s name is mentioned?" at bounding box center [326, 243] width 387 height 35
paste input "Reliable · Compassionate · Proactive"
type input "Reliable · Compassionate · Proactive"
click at [598, 226] on input "Is there a specific question that you would advise us to ask this candidate?" at bounding box center [730, 243] width 387 height 35
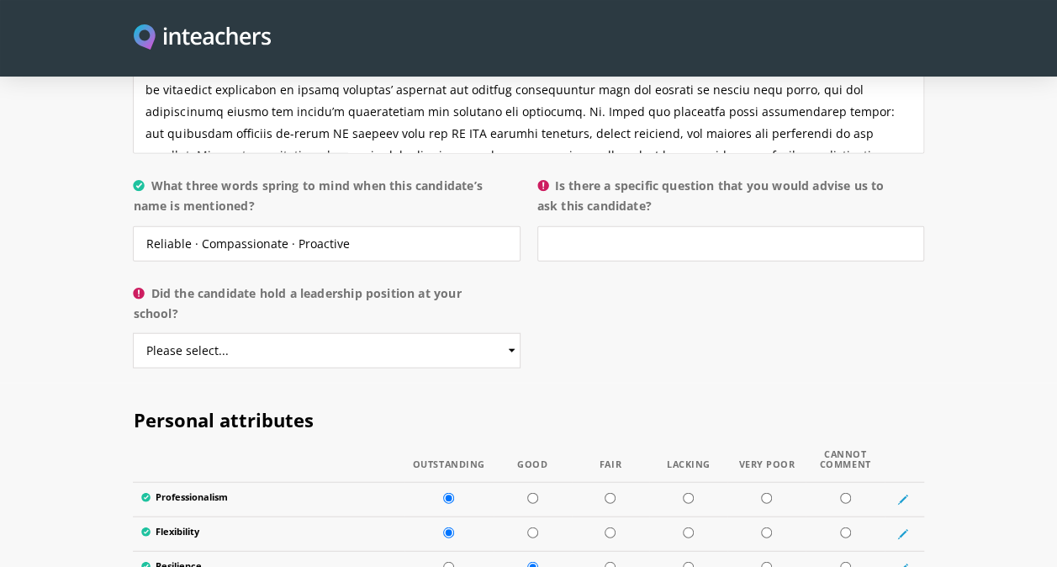
drag, startPoint x: 667, startPoint y: 180, endPoint x: 530, endPoint y: 161, distance: 139.1
click at [530, 169] on p "Is there a specific question that you would advise us to ask this candidate?" at bounding box center [726, 223] width 395 height 108
drag, startPoint x: 530, startPoint y: 161, endPoint x: 575, endPoint y: 219, distance: 73.0
click at [575, 226] on input "Is there a specific question that you would advise us to ask this candidate?" at bounding box center [730, 243] width 387 height 35
drag, startPoint x: 660, startPoint y: 186, endPoint x: 535, endPoint y: 145, distance: 131.6
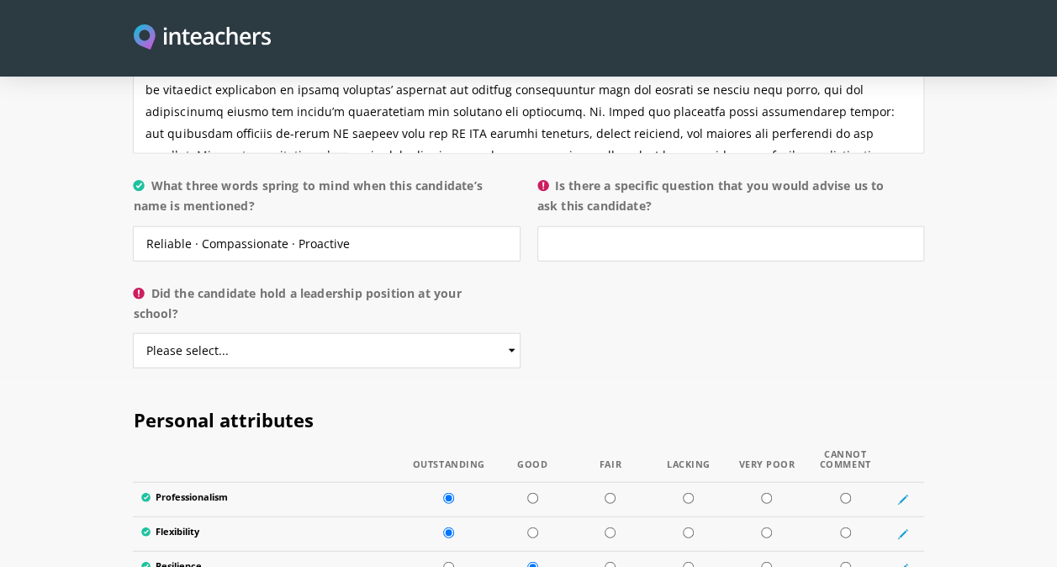
click at [535, 169] on p "Is there a specific question that you would advise us to ask this candidate?" at bounding box center [726, 223] width 395 height 108
copy label "Is there a specific question that you would advise us to ask this candidate?"
click at [509, 333] on select "Please select... Yes No" at bounding box center [326, 350] width 387 height 35
select select "No"
click at [133, 333] on select "Please select... Yes No" at bounding box center [326, 350] width 387 height 35
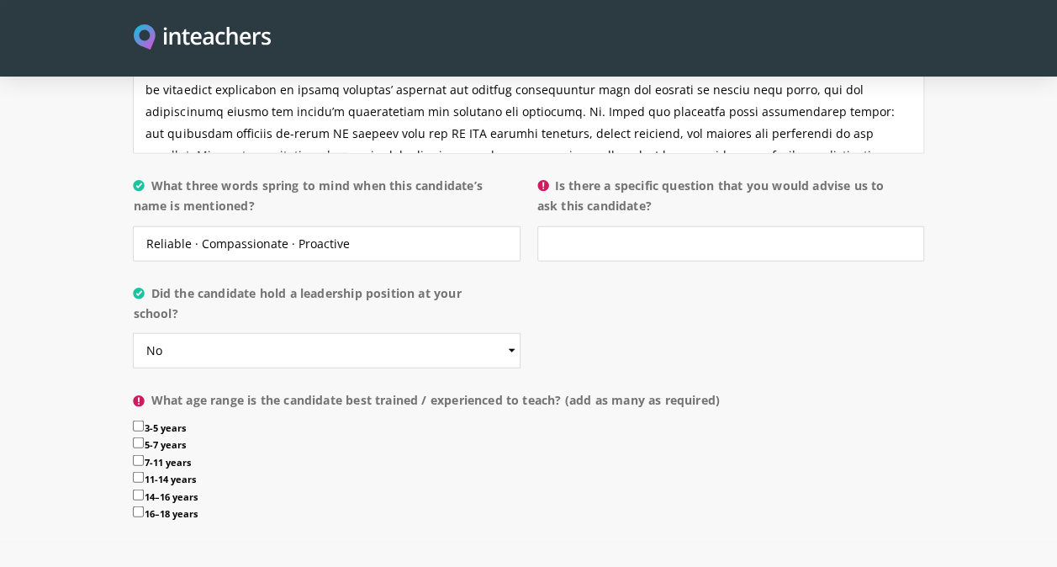
click at [140, 437] on input "5-7 years" at bounding box center [138, 442] width 11 height 11
checkbox input "true"
click at [140, 455] on input "7-11 years" at bounding box center [138, 460] width 11 height 11
checkbox input "true"
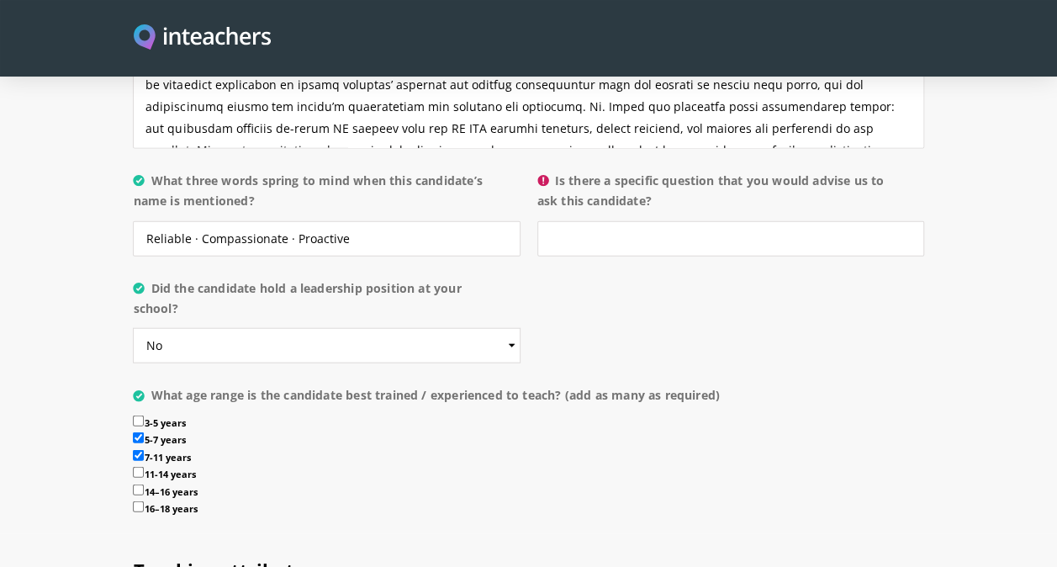
scroll to position [1748, 0]
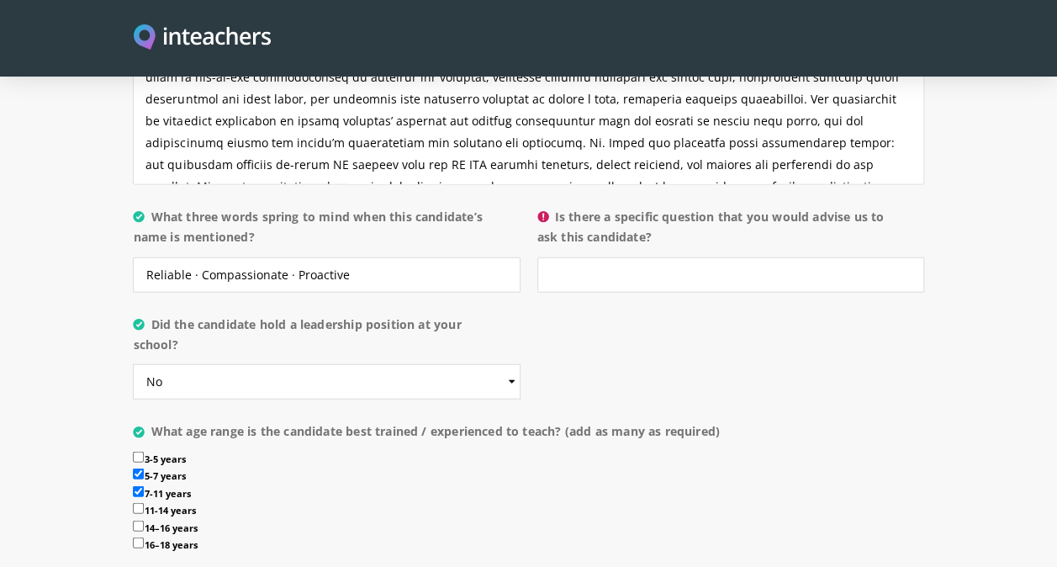
click at [804, 360] on div "About the candidate Please use this free text section to provide details regard…" at bounding box center [528, 110] width 790 height 919
click at [651, 257] on input "Is there a specific question that you would advise us to ask this candidate?" at bounding box center [730, 274] width 387 height 35
type input "NA"
click at [139, 451] on input "3-5 years" at bounding box center [138, 456] width 11 height 11
checkbox input "true"
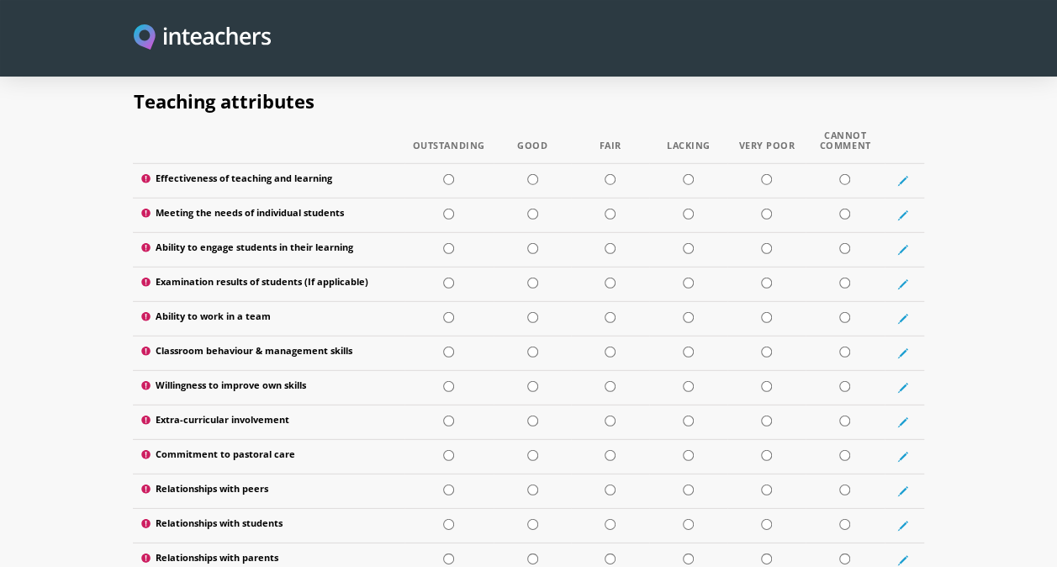
scroll to position [2248, 0]
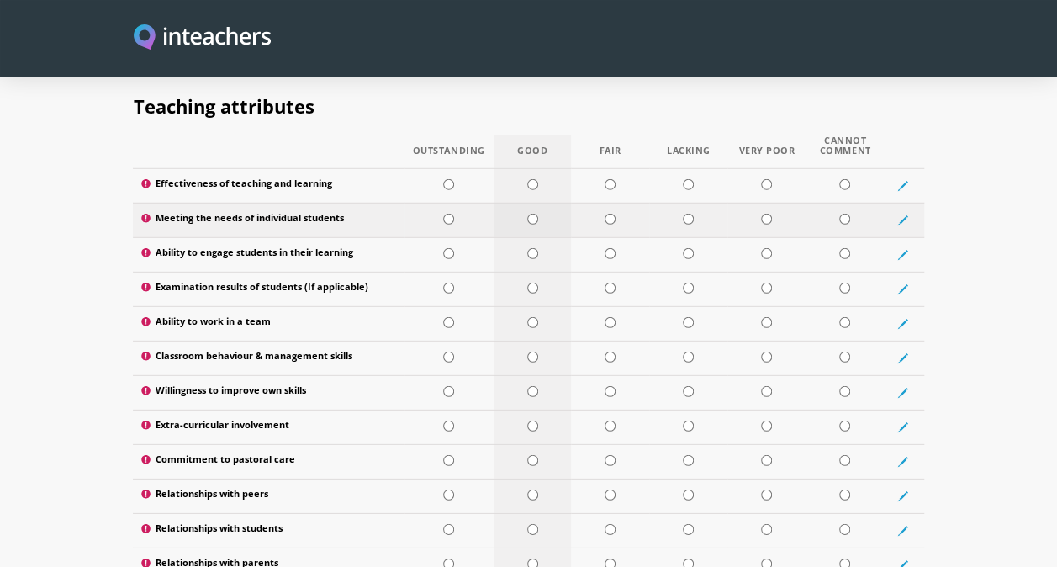
click at [527, 214] on input "radio" at bounding box center [532, 219] width 11 height 11
radio input "true"
click at [446, 248] on input "radio" at bounding box center [448, 253] width 11 height 11
radio input "true"
click at [846, 282] on input "radio" at bounding box center [844, 287] width 11 height 11
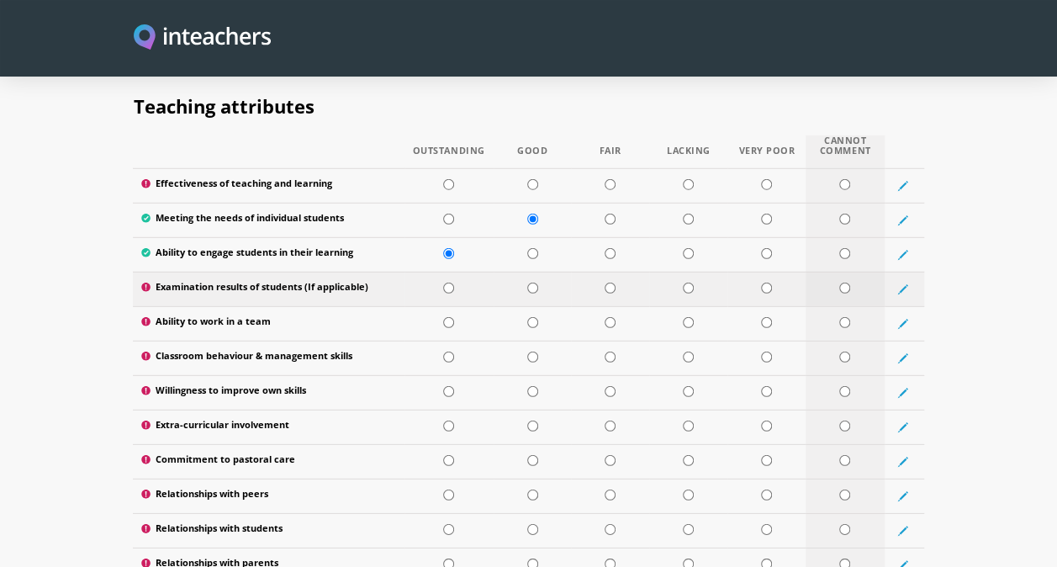
radio input "true"
click at [446, 317] on input "radio" at bounding box center [448, 322] width 11 height 11
radio input "true"
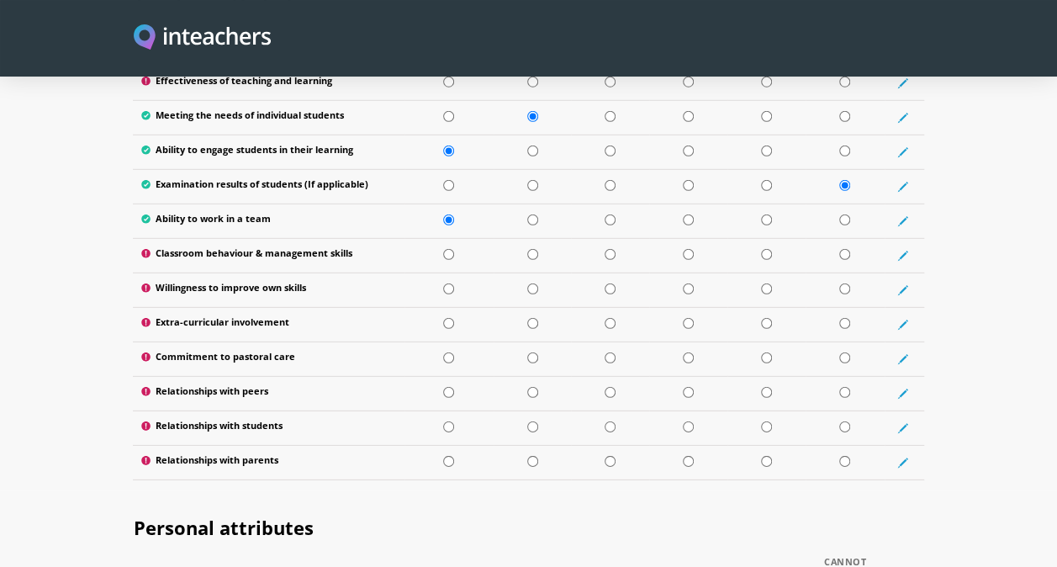
scroll to position [2345, 0]
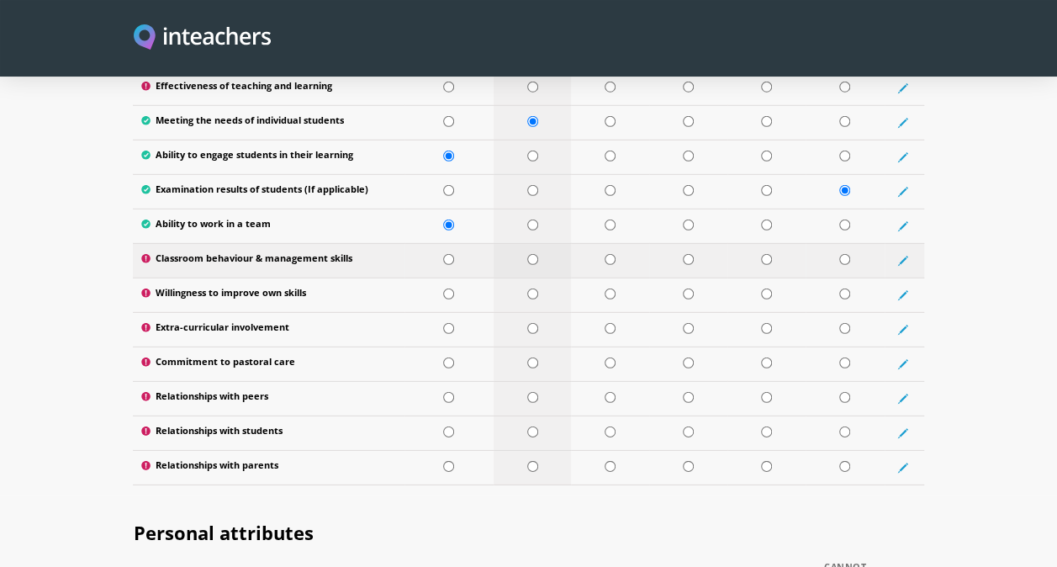
click at [530, 254] on input "radio" at bounding box center [532, 259] width 11 height 11
radio input "true"
click at [447, 288] on input "radio" at bounding box center [448, 293] width 11 height 11
radio input "true"
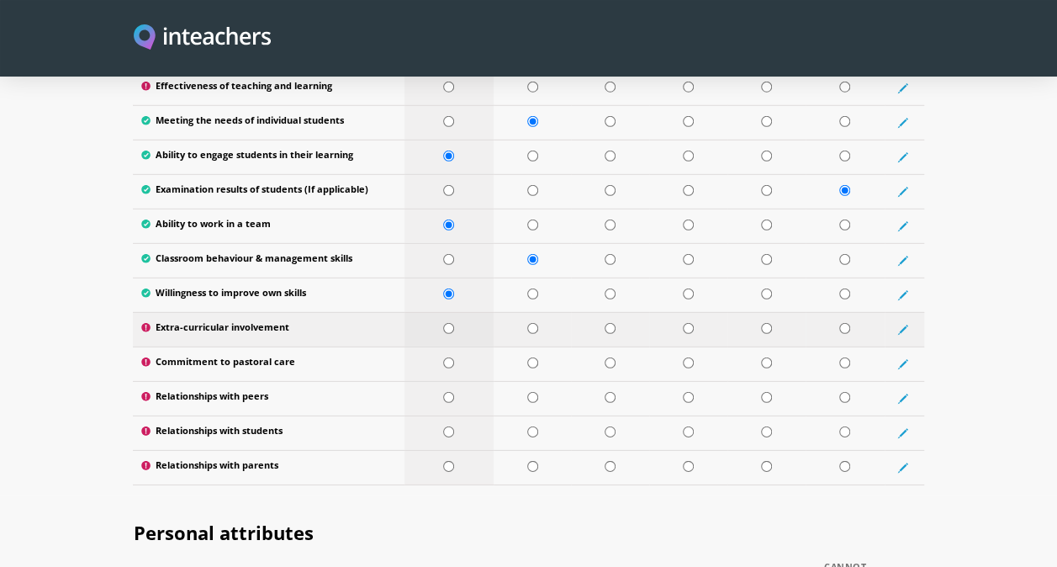
click at [449, 323] on input "radio" at bounding box center [448, 328] width 11 height 11
radio input "true"
click at [448, 357] on input "radio" at bounding box center [448, 362] width 11 height 11
radio input "true"
click at [448, 392] on input "radio" at bounding box center [448, 397] width 11 height 11
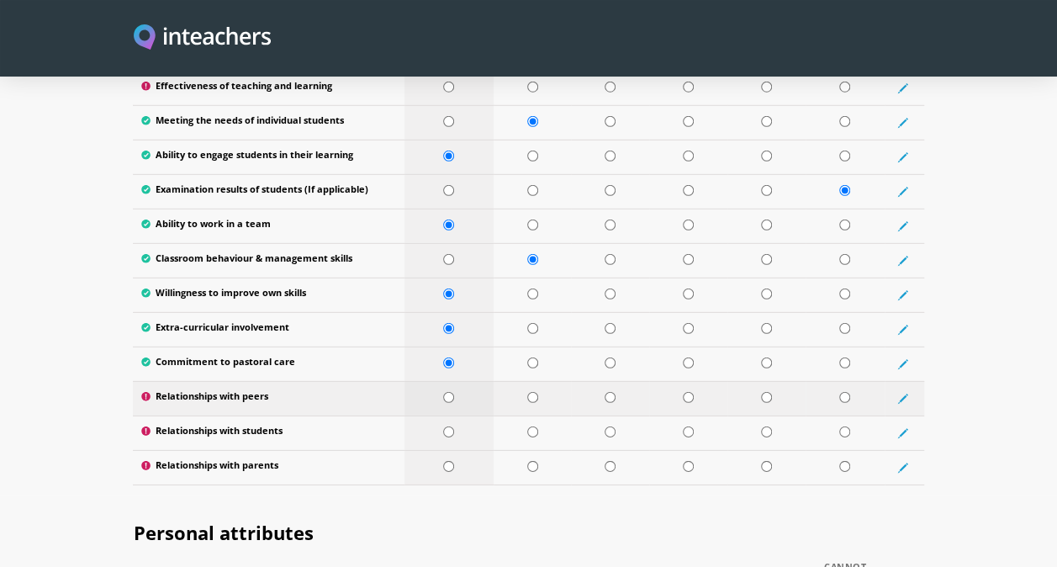
radio input "true"
click at [447, 426] on input "radio" at bounding box center [448, 431] width 11 height 11
radio input "true"
click at [528, 461] on input "radio" at bounding box center [532, 466] width 11 height 11
radio input "true"
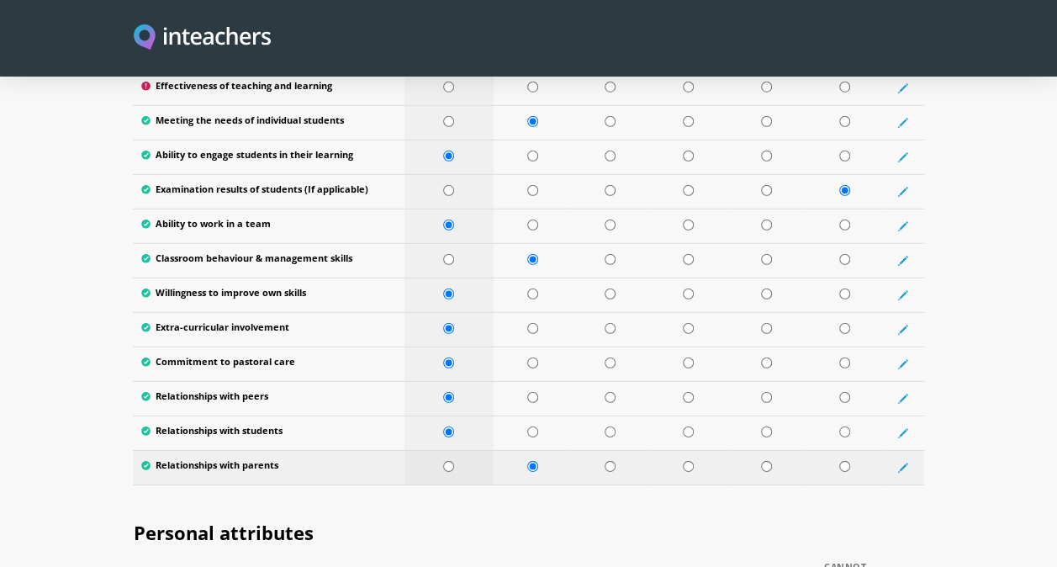
click at [449, 461] on input "radio" at bounding box center [448, 466] width 11 height 11
radio input "true"
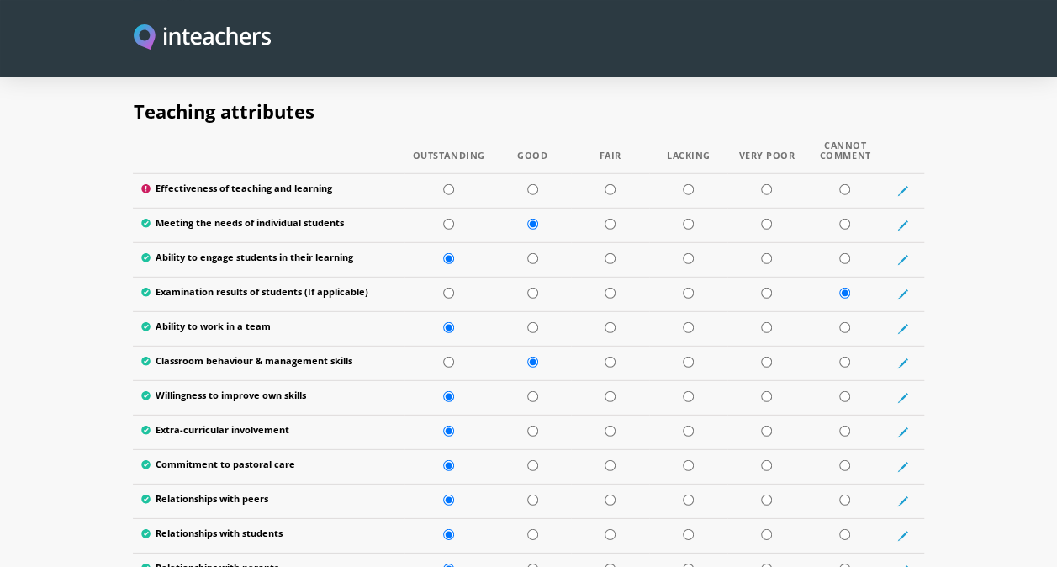
scroll to position [2196, 0]
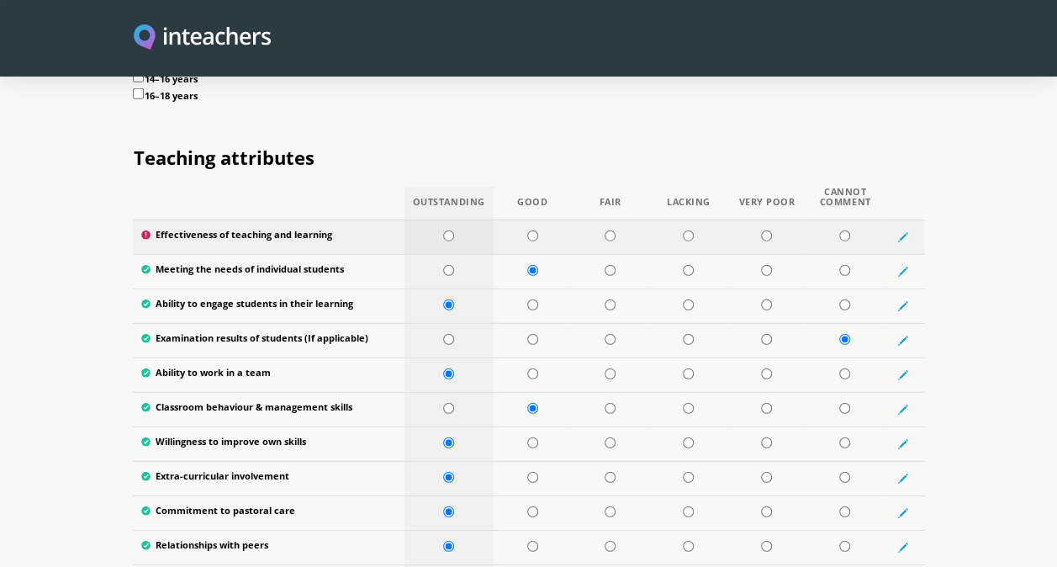
click at [446, 230] on input "radio" at bounding box center [448, 235] width 11 height 11
radio input "true"
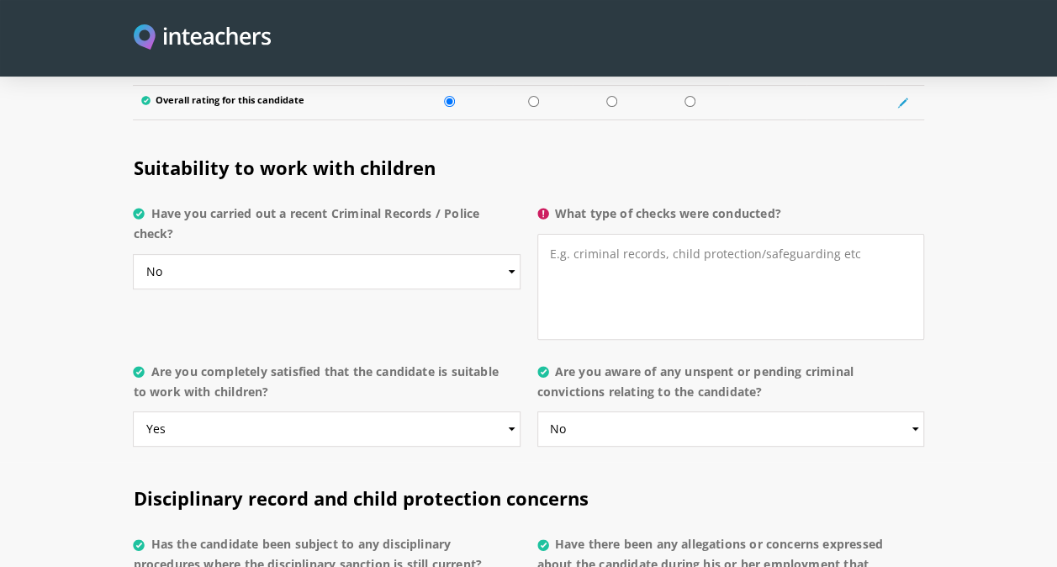
scroll to position [3315, 0]
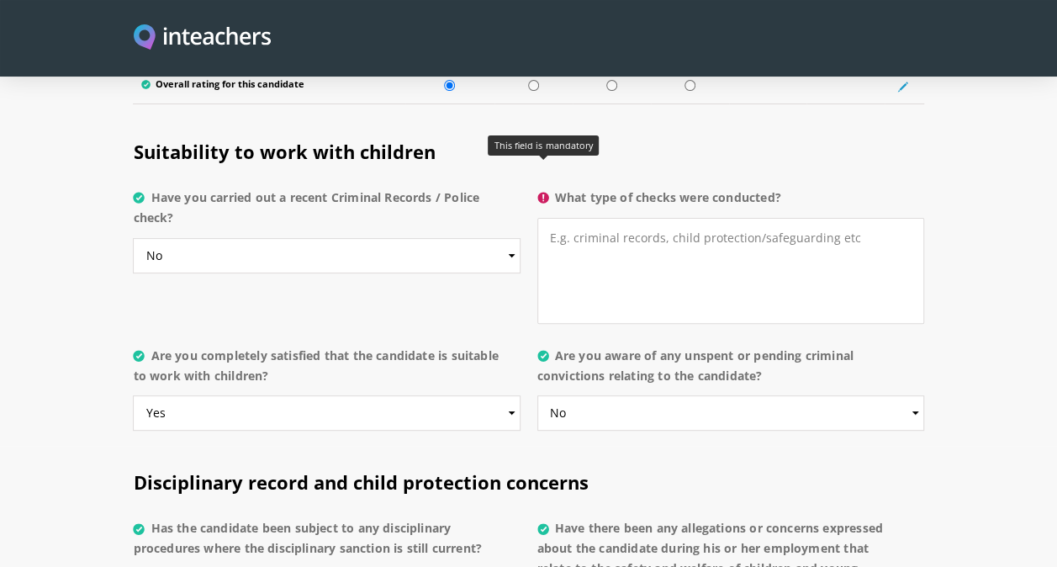
click at [540, 192] on icon at bounding box center [542, 197] width 11 height 11
click at [540, 218] on textarea "What type of checks were conducted?" at bounding box center [730, 271] width 387 height 106
click at [557, 218] on textarea "What type of checks were conducted?" at bounding box center [730, 271] width 387 height 106
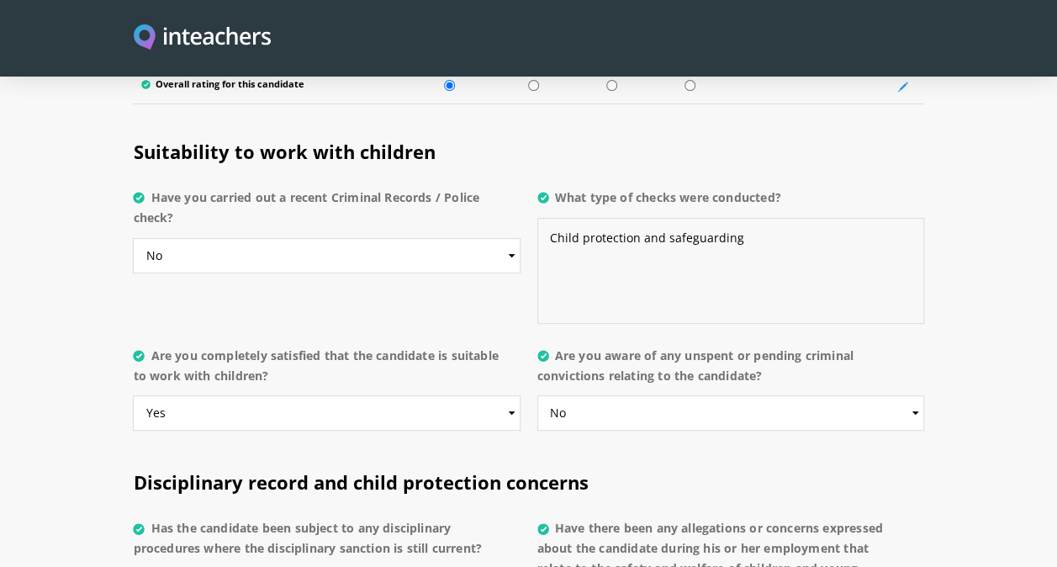
click at [614, 252] on textarea "Child protection and safeguarding" at bounding box center [730, 271] width 387 height 106
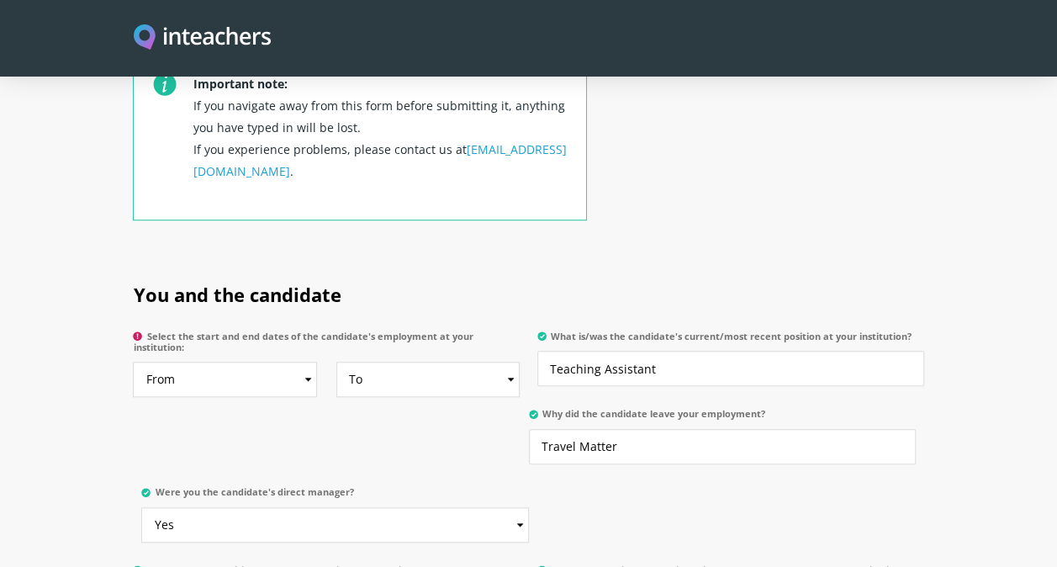
scroll to position [666, 0]
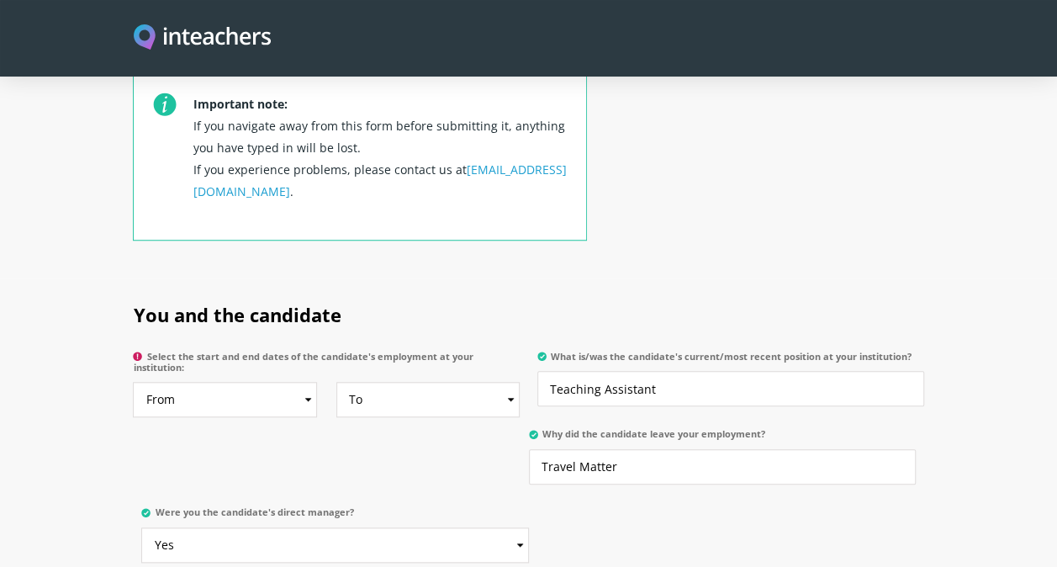
type textarea "Child protection and safeguarding"
click at [304, 382] on select "From 2025 2024 2023 2022 2021 2020 2019 2018 2017 2016 2015 2014 2013 2012 2011…" at bounding box center [225, 399] width 184 height 35
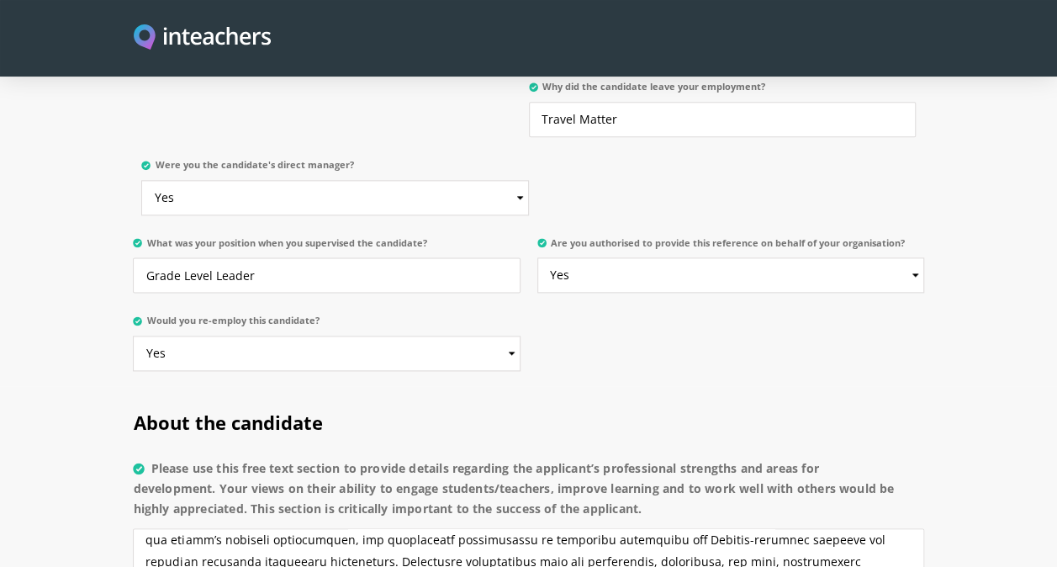
scroll to position [878, 0]
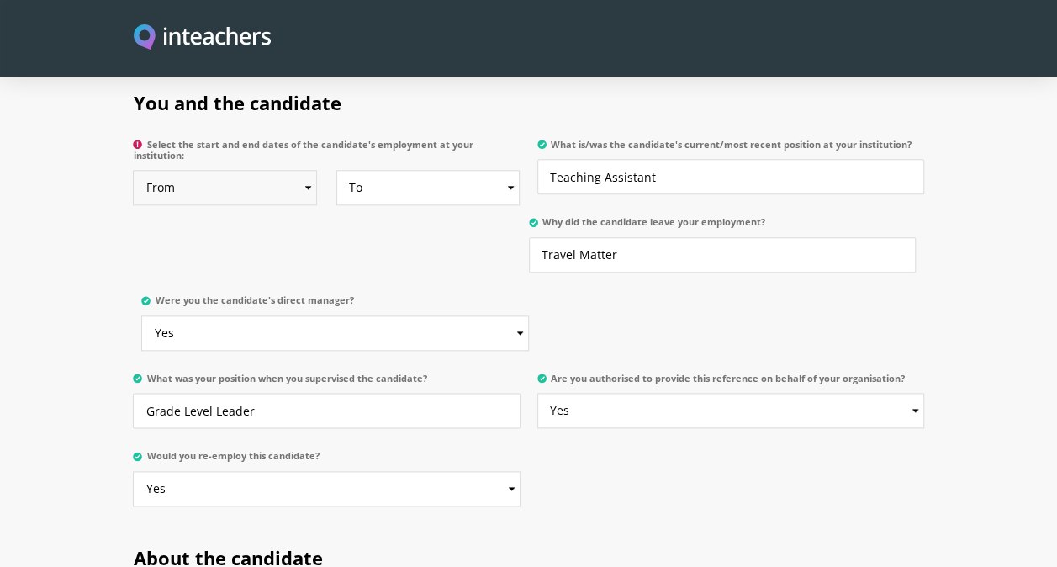
click at [310, 176] on select "From 2025 2024 2023 2022 2021 2020 2019 2018 2017 2016 2015 2014 2013 2012 2011…" at bounding box center [225, 187] width 184 height 35
select select "2018"
click at [133, 170] on select "From 2025 2024 2023 2022 2021 2020 2019 2018 2017 2016 2015 2014 2013 2012 2011…" at bounding box center [225, 187] width 184 height 35
click at [420, 170] on select "To Currently 2025 2024 2023 2022 2021 2020 2019 2018 2017 2016 2015 2014 2013 2…" at bounding box center [428, 187] width 184 height 35
select select "2019"
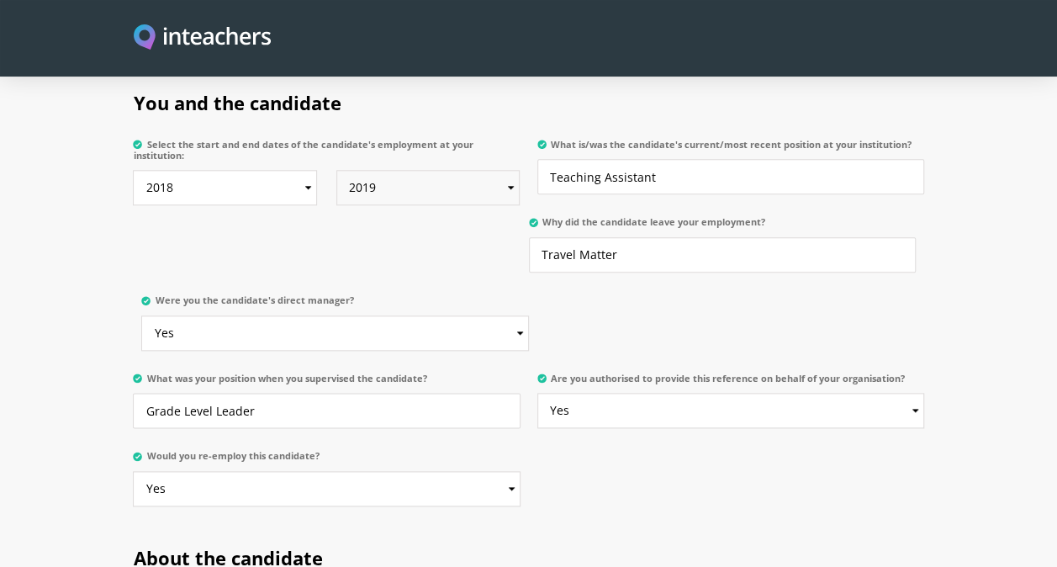
click at [336, 170] on select "To Currently 2025 2024 2023 2022 2021 2020 2019 2018 2017 2016 2015 2014 2013 2…" at bounding box center [428, 187] width 184 height 35
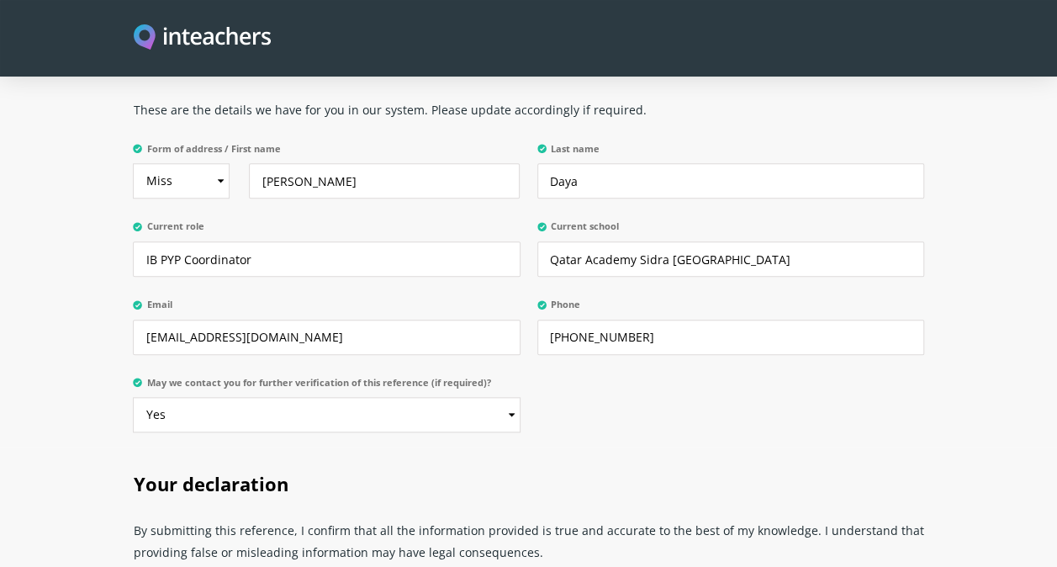
scroll to position [4284, 0]
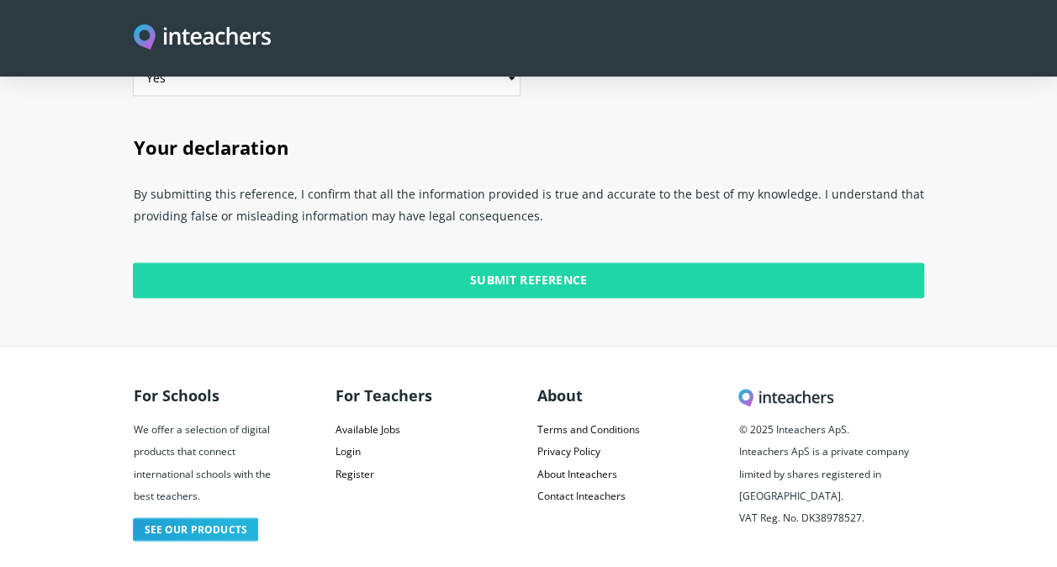
click at [498, 262] on input "Submit Reference" at bounding box center [528, 279] width 790 height 35
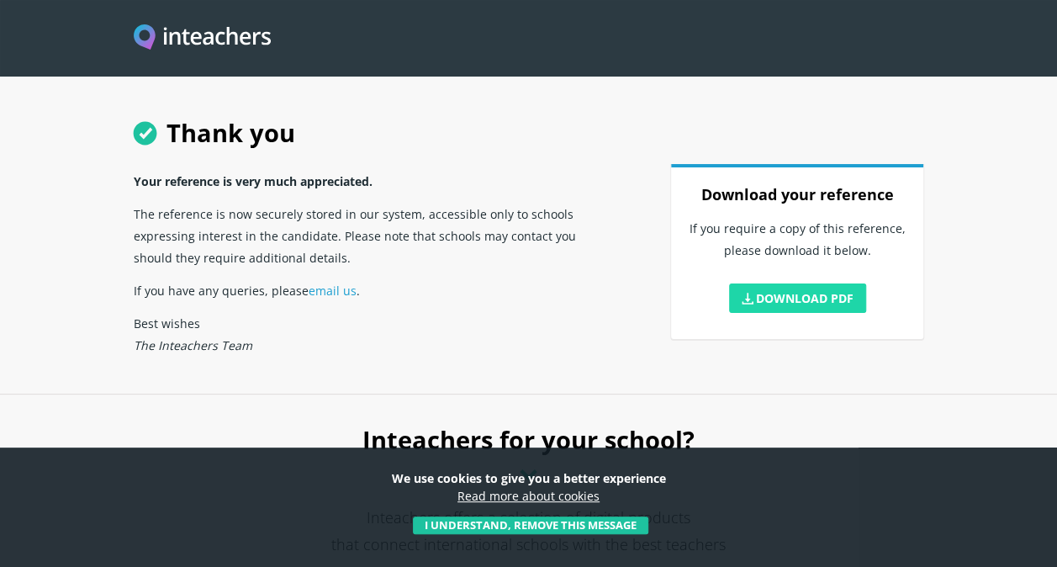
click at [768, 296] on link "Download PDF" at bounding box center [798, 297] width 138 height 29
click at [999, 291] on section "Thank you Your reference is very much appreciated. The reference is now securel…" at bounding box center [528, 196] width 1057 height 393
